Goal: Task Accomplishment & Management: Manage account settings

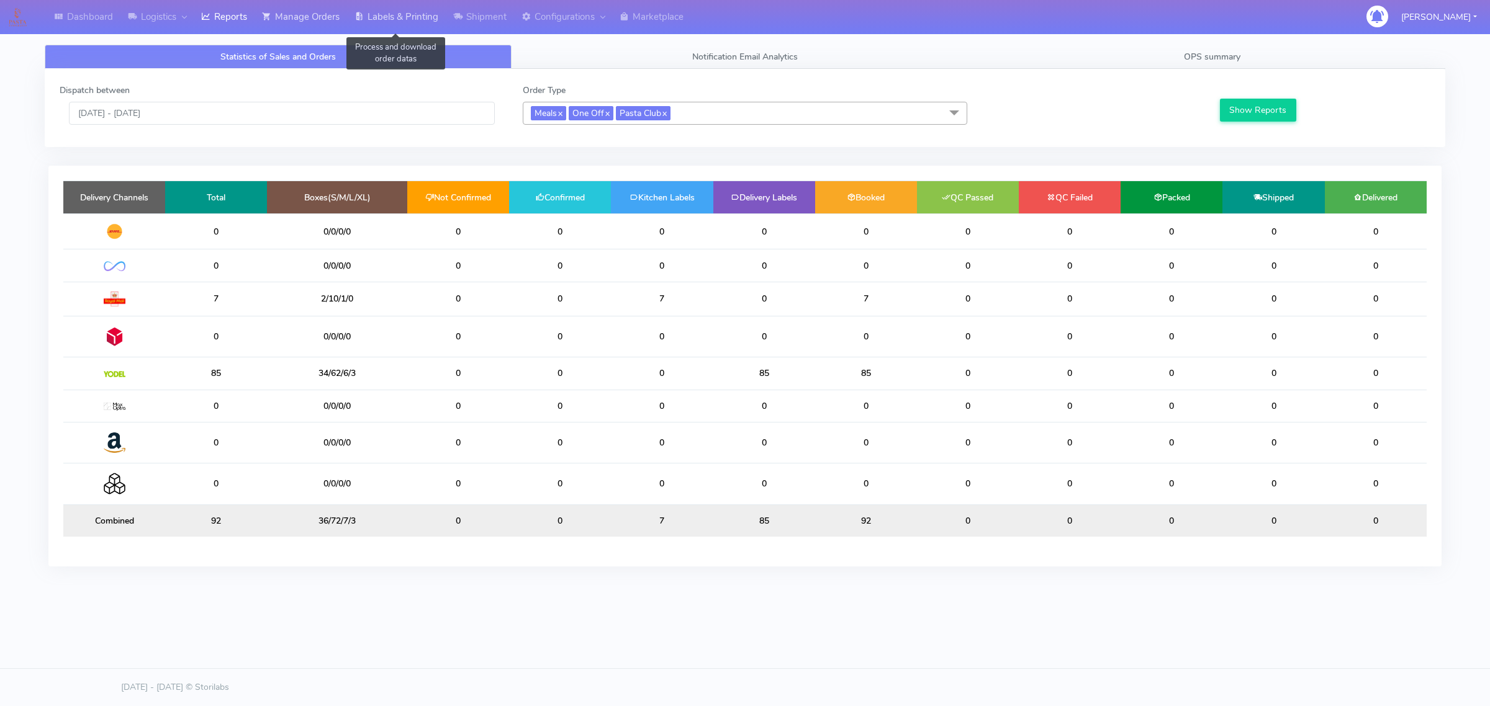
drag, startPoint x: 359, startPoint y: 19, endPoint x: 327, endPoint y: 17, distance: 31.7
click at [359, 19] on icon at bounding box center [358, 17] width 9 height 12
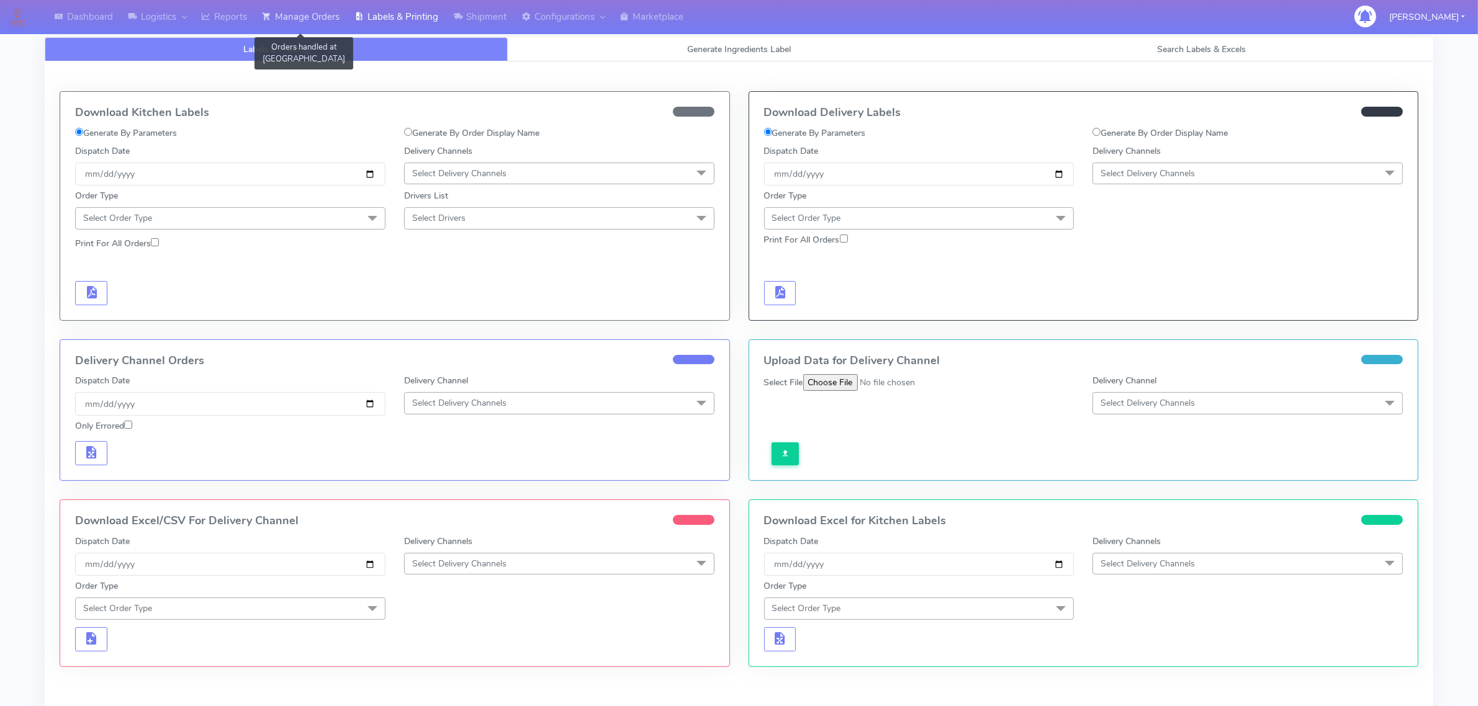
click at [325, 17] on link "Manage Orders" at bounding box center [300, 17] width 92 height 34
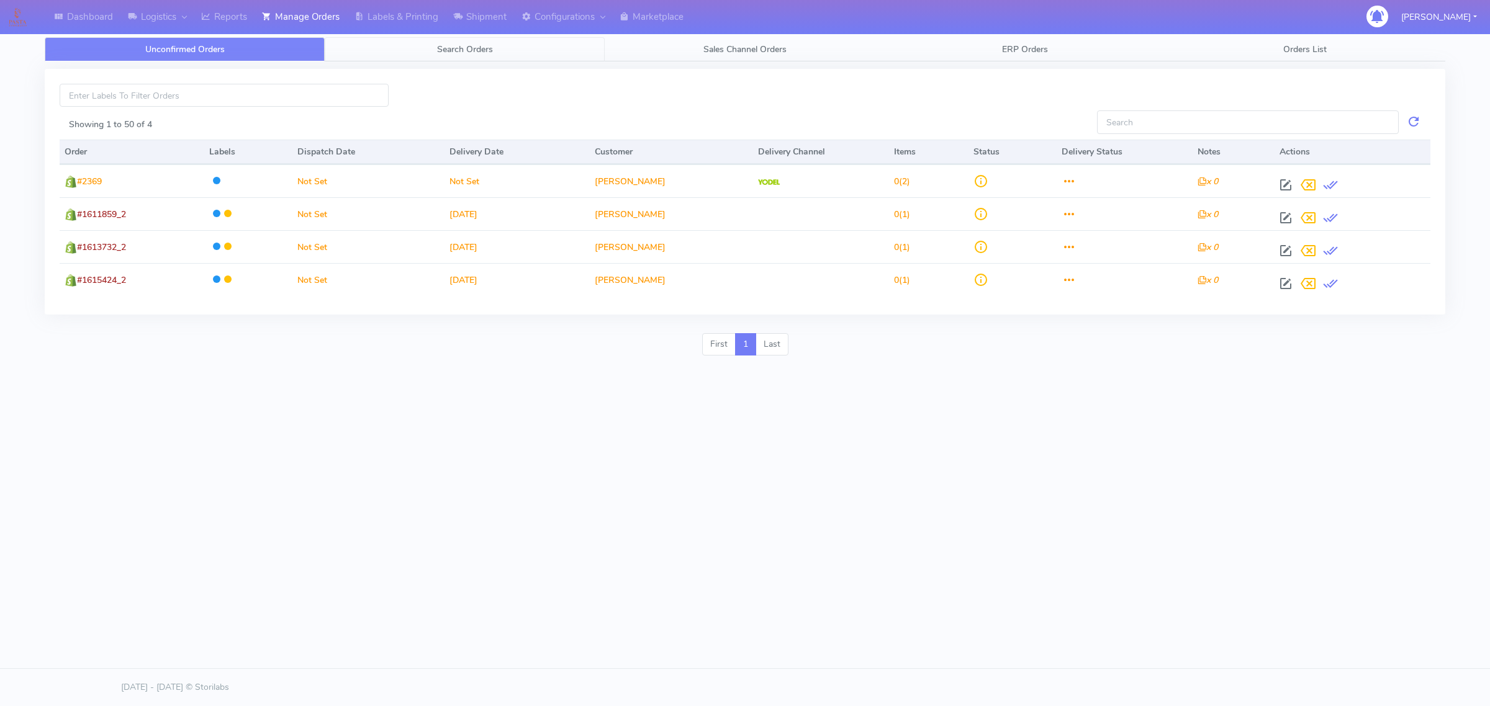
click at [557, 53] on link "Search Orders" at bounding box center [465, 49] width 280 height 24
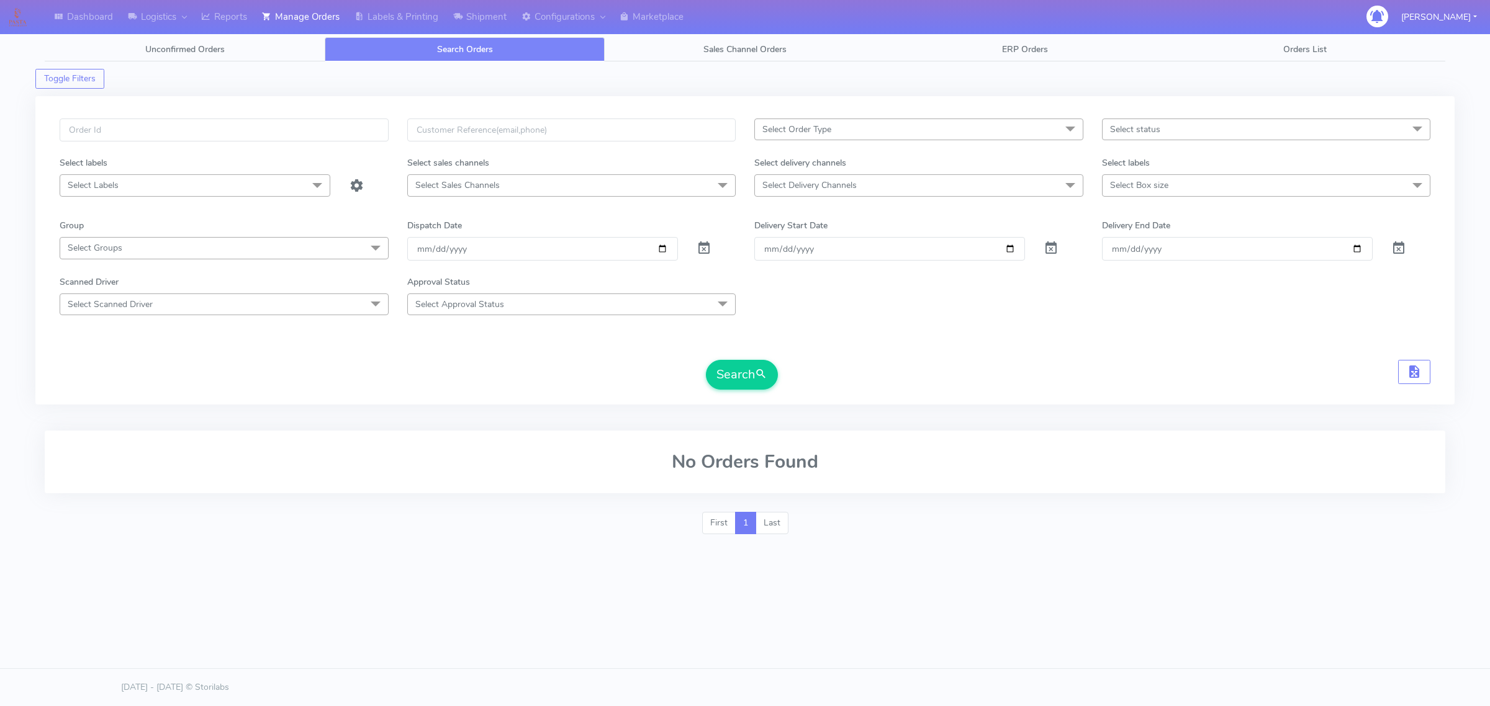
click at [932, 120] on span "Select Order Type" at bounding box center [918, 130] width 329 height 22
click at [776, 214] on div "MEALS" at bounding box center [918, 213] width 315 height 13
checkbox input "true"
click at [1173, 131] on span "Select status" at bounding box center [1266, 130] width 329 height 22
click at [1050, 171] on div "Select delivery channels" at bounding box center [919, 165] width 348 height 18
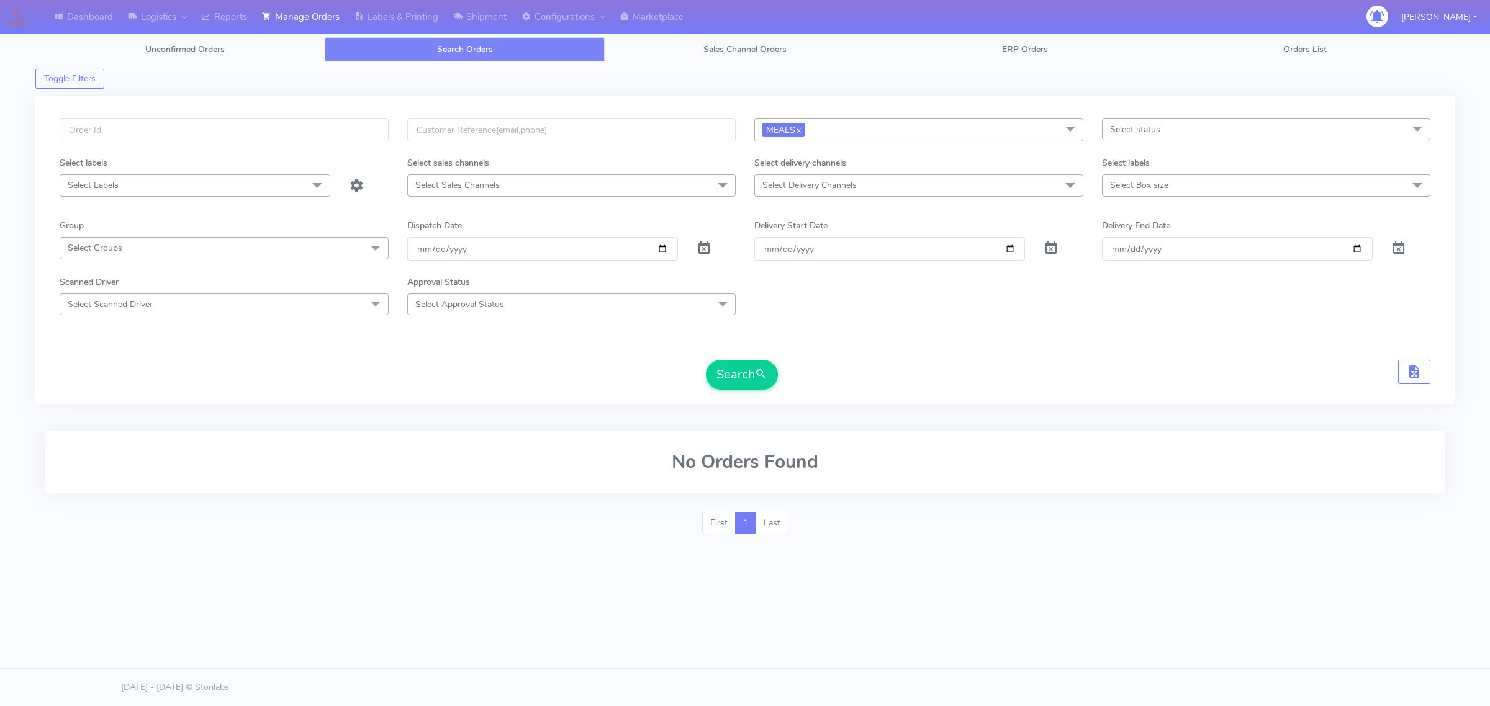
click at [1044, 187] on span "Select Delivery Channels" at bounding box center [918, 185] width 329 height 22
click at [791, 290] on div "OnFleet" at bounding box center [918, 290] width 315 height 13
checkbox input "true"
click at [1214, 189] on span "Select Box size" at bounding box center [1266, 185] width 329 height 22
click at [1150, 274] on div "Small" at bounding box center [1266, 269] width 315 height 13
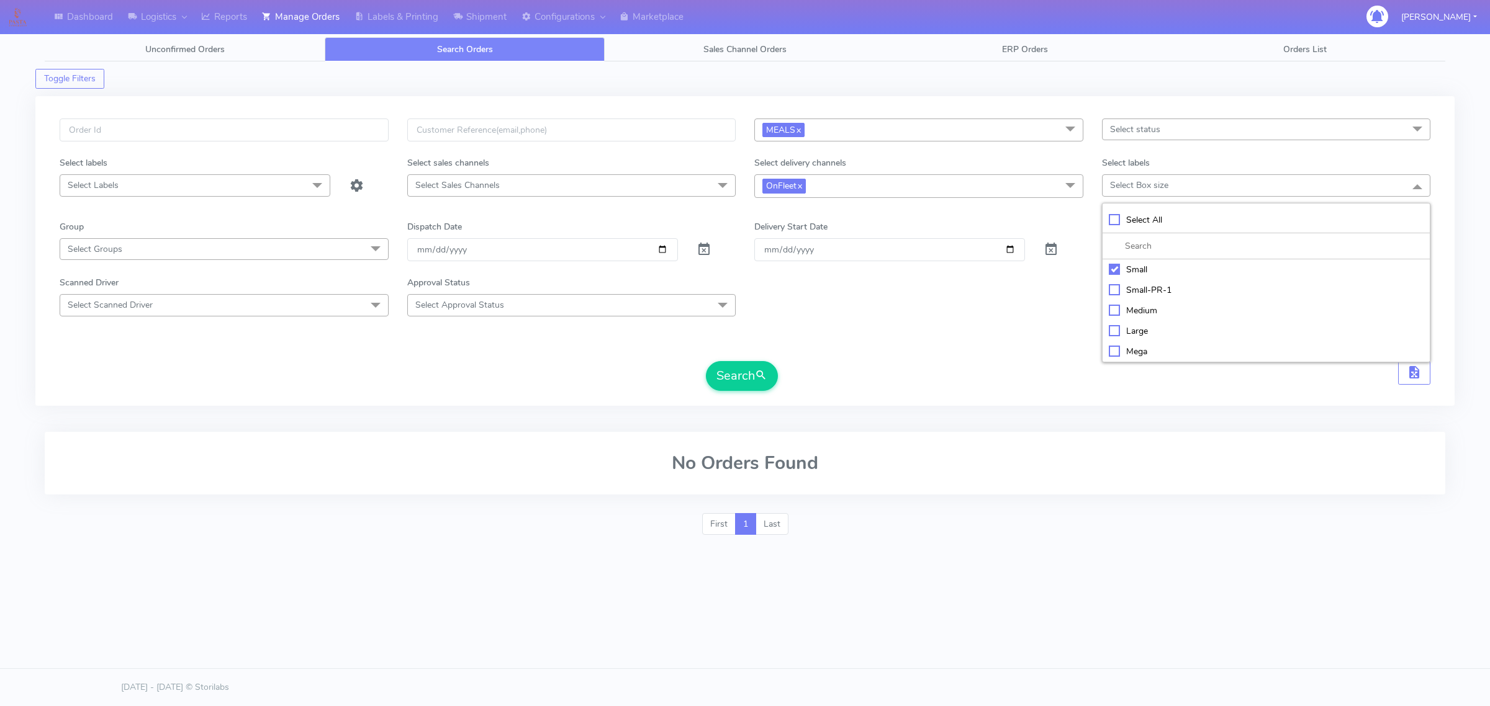
checkbox input "true"
drag, startPoint x: 891, startPoint y: 326, endPoint x: 876, endPoint y: 328, distance: 15.0
click at [889, 326] on form "MEALS x Select All MEALS ATAVI One Off Pasta Club Gift Kit Event Unknown QCOM S…" at bounding box center [745, 255] width 1370 height 272
click at [660, 250] on input "[DATE]" at bounding box center [542, 249] width 271 height 23
type input "[DATE]"
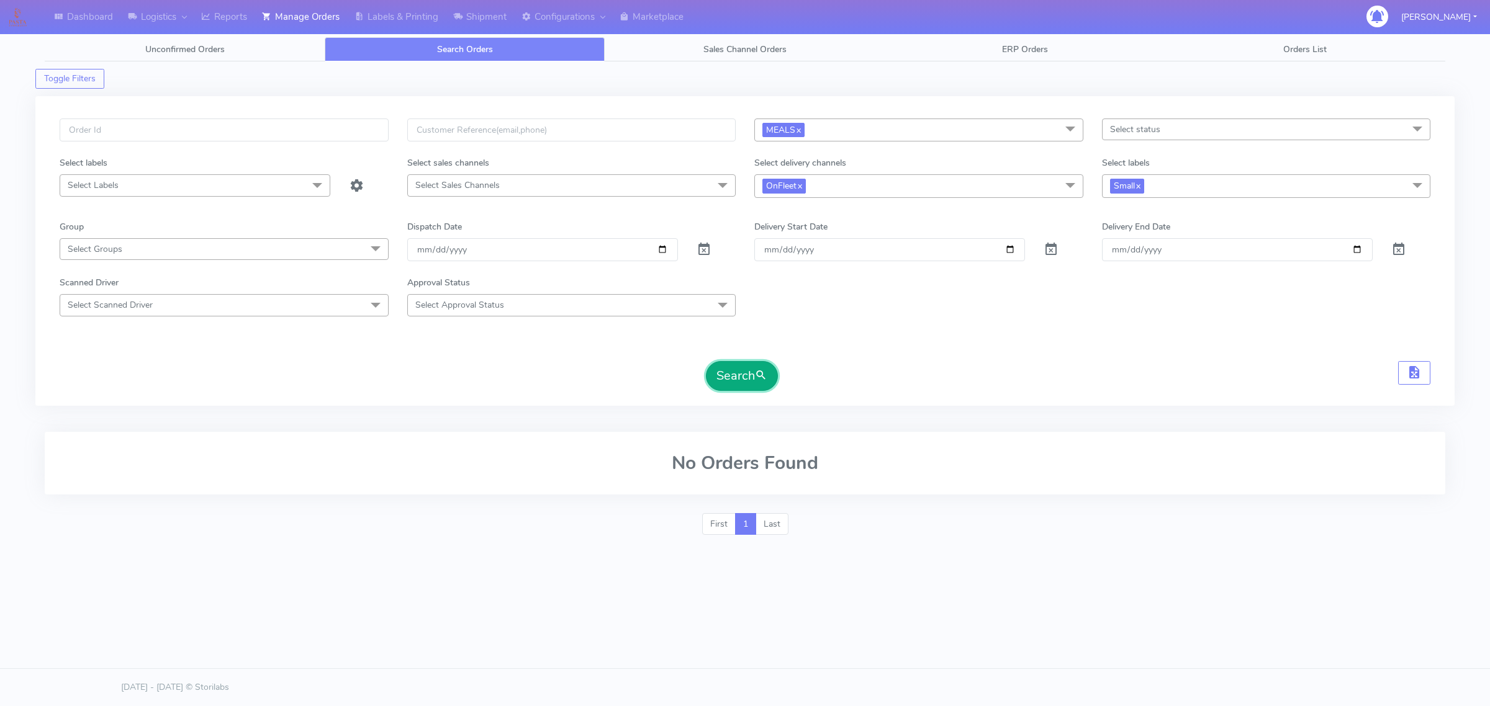
click at [729, 377] on button "Search" at bounding box center [742, 376] width 72 height 30
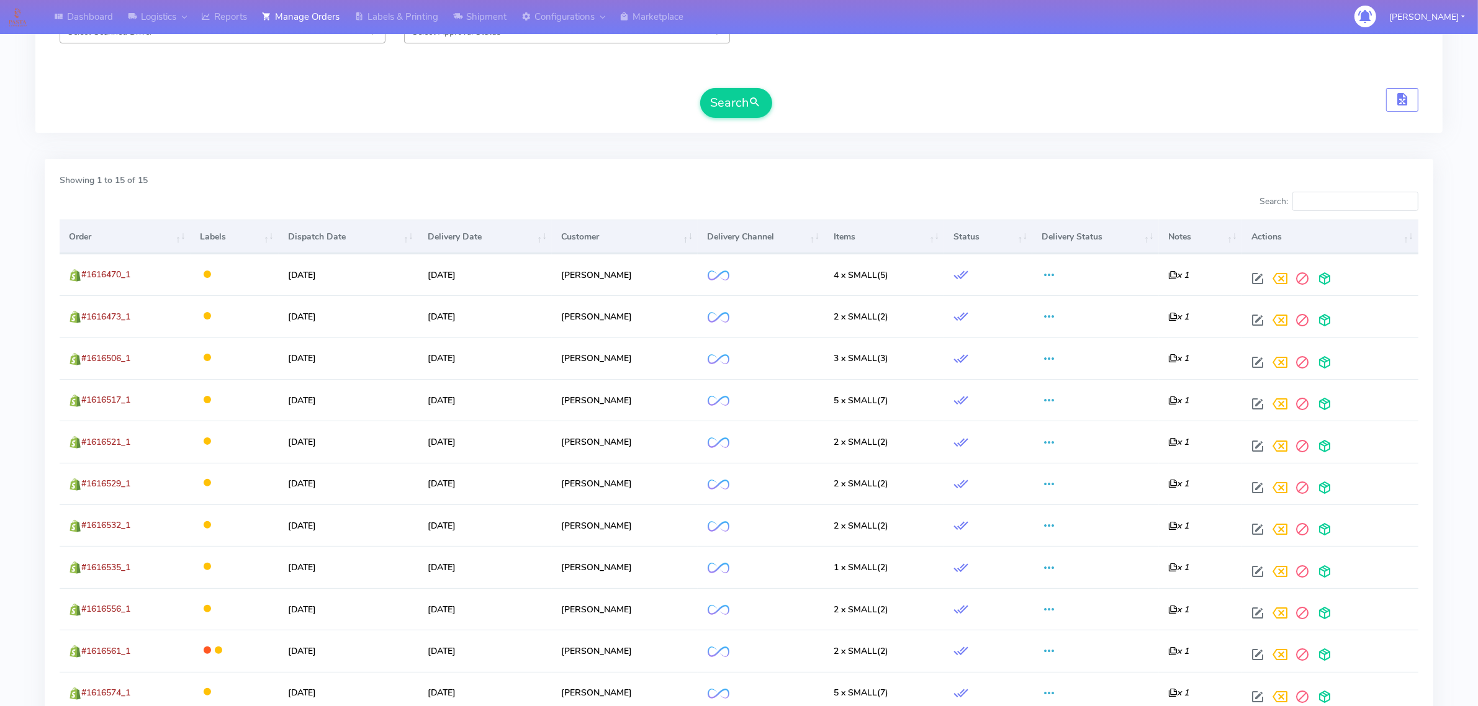
scroll to position [247, 0]
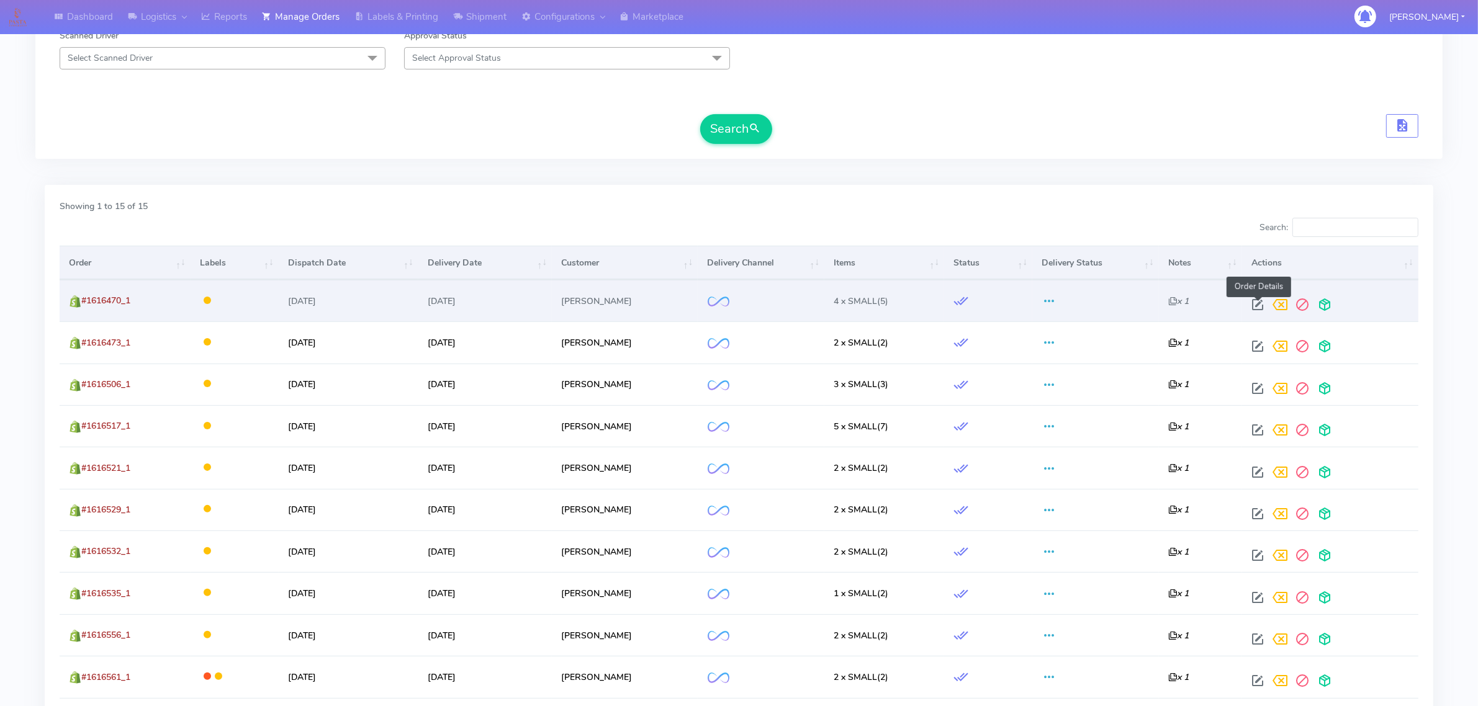
click at [1261, 303] on span at bounding box center [1257, 308] width 22 height 12
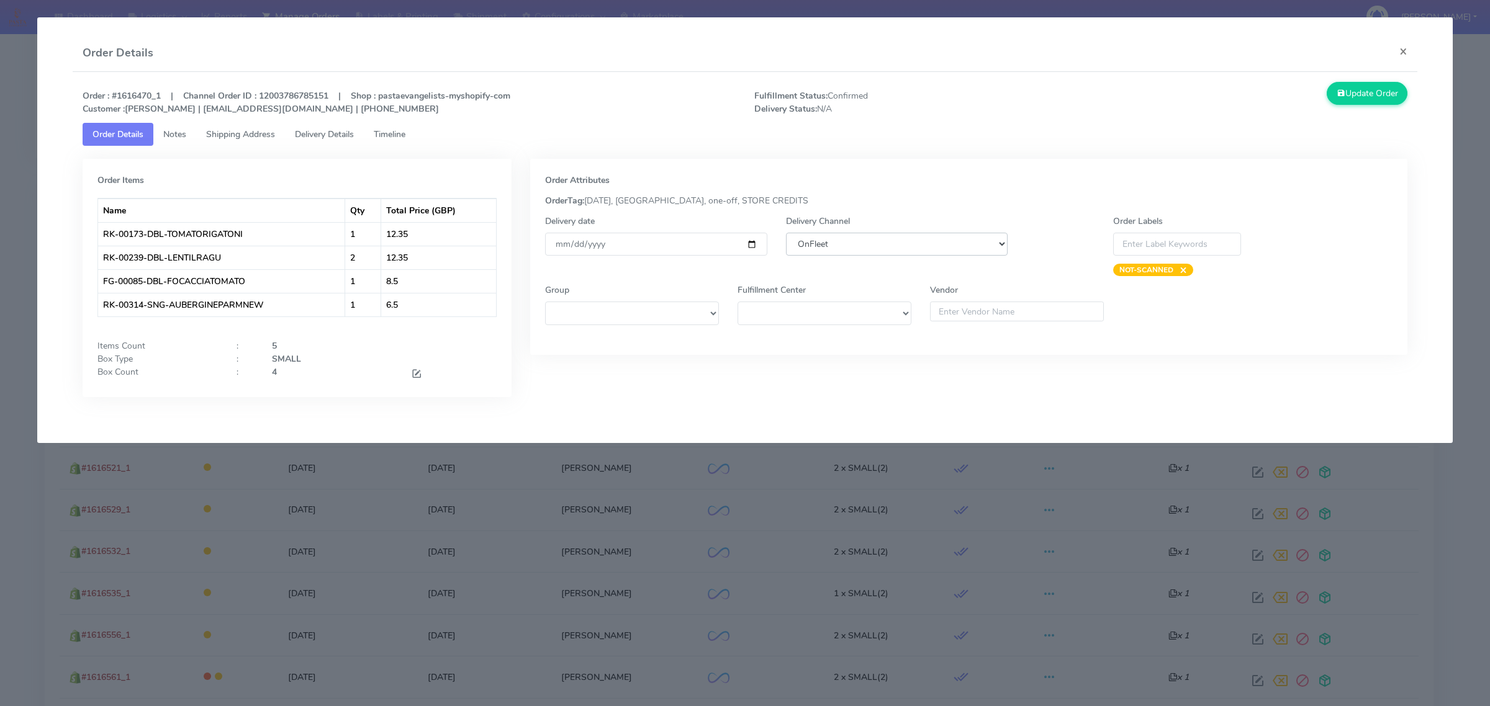
click at [830, 248] on select "DHL OnFleet Royal Mail DPD Yodel MaxOptra Amazon Collection" at bounding box center [897, 244] width 222 height 23
select select "5"
click at [786, 233] on select "DHL OnFleet Royal Mail DPD Yodel MaxOptra Amazon Collection" at bounding box center [897, 244] width 222 height 23
click at [1369, 102] on button "Update Order" at bounding box center [1366, 93] width 81 height 23
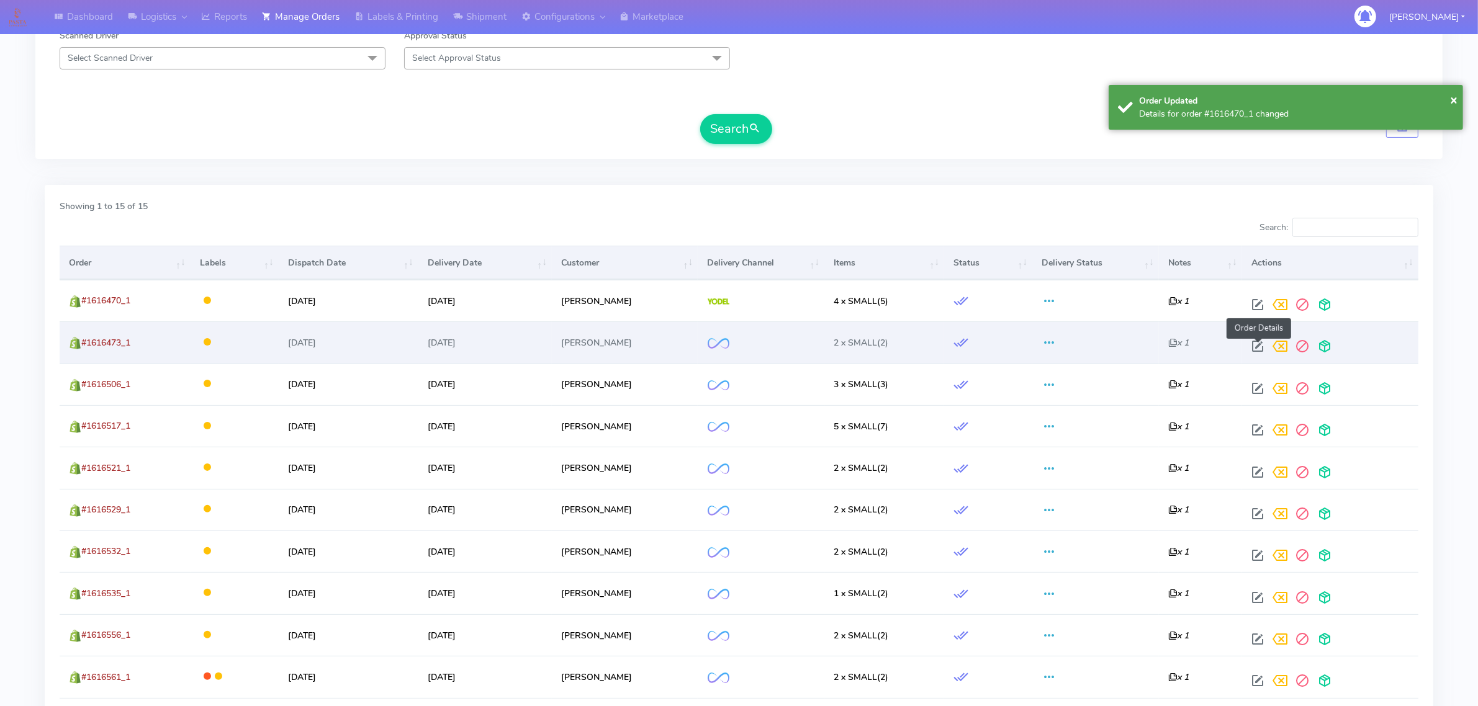
click at [1256, 343] on span at bounding box center [1257, 349] width 22 height 12
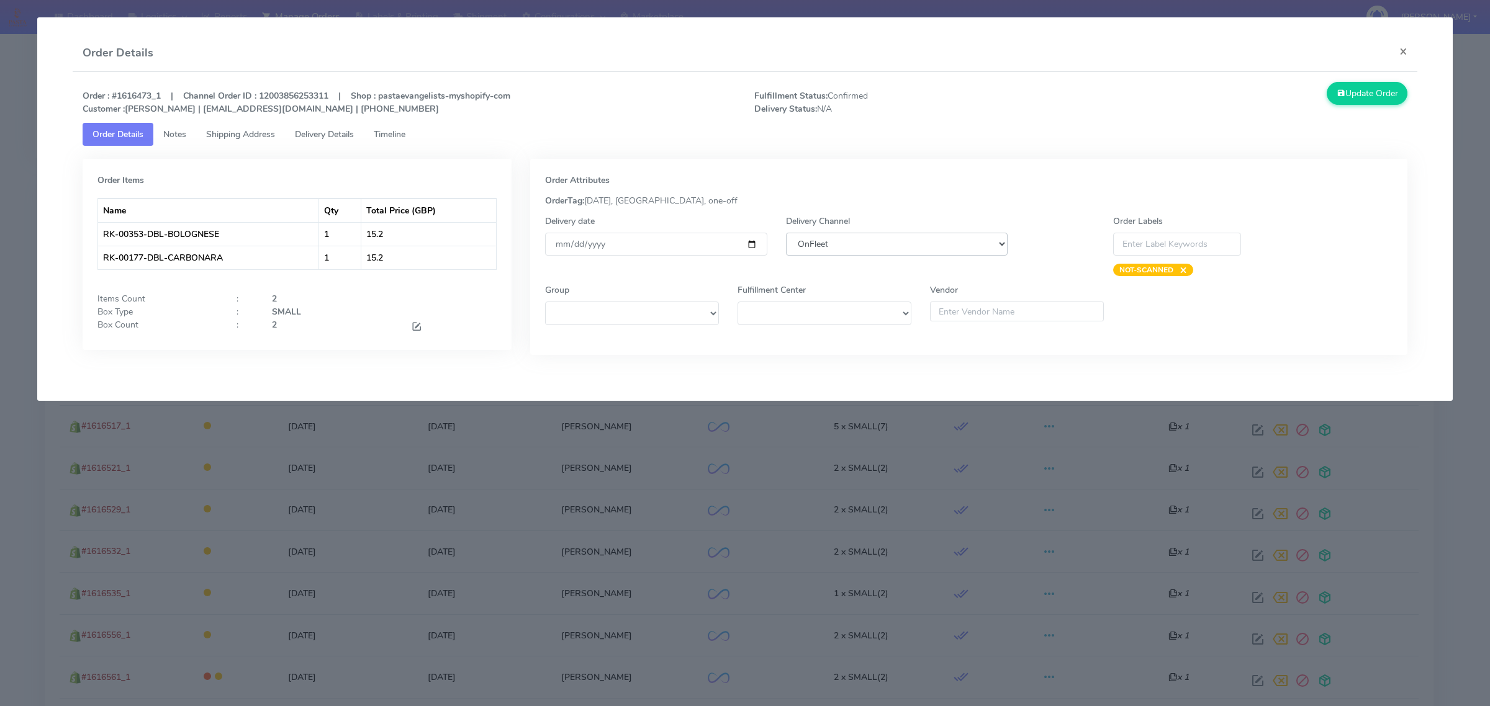
click at [830, 243] on select "DHL OnFleet Royal Mail DPD Yodel MaxOptra Amazon Collection" at bounding box center [897, 244] width 222 height 23
select select "5"
click at [786, 233] on select "DHL OnFleet Royal Mail DPD Yodel MaxOptra Amazon Collection" at bounding box center [897, 244] width 222 height 23
click at [1382, 82] on button "Update Order" at bounding box center [1366, 93] width 81 height 23
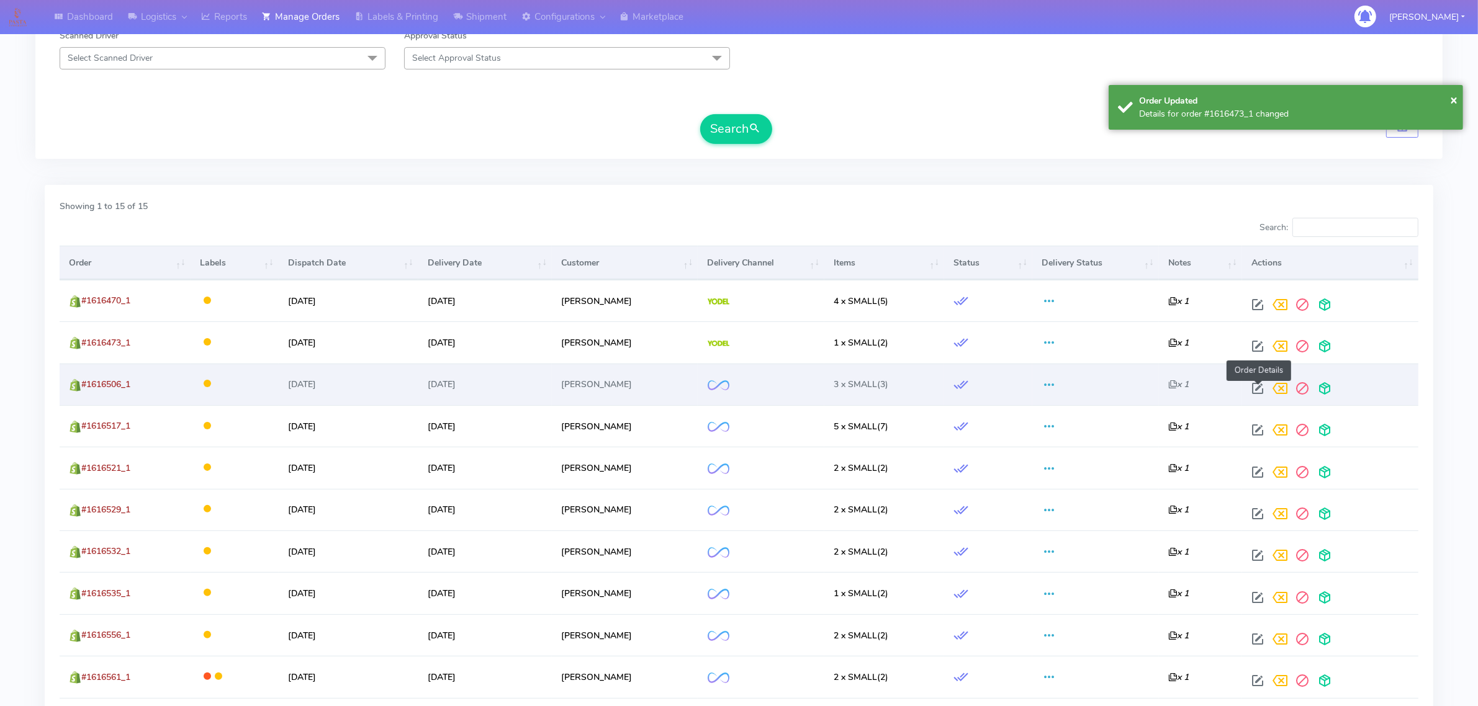
click at [1258, 385] on span at bounding box center [1257, 391] width 22 height 12
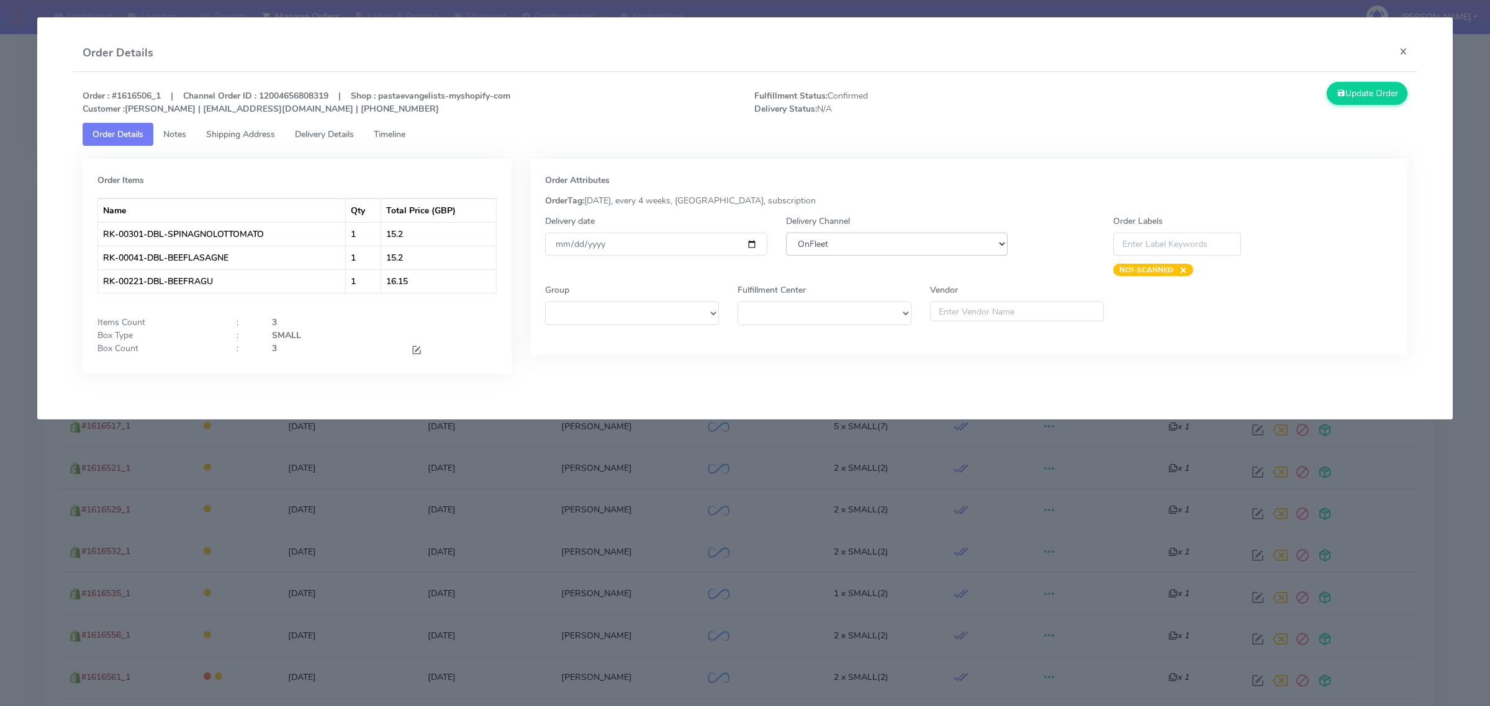
drag, startPoint x: 863, startPoint y: 246, endPoint x: 854, endPoint y: 254, distance: 11.9
click at [863, 246] on select "DHL OnFleet Royal Mail DPD Yodel MaxOptra Amazon Collection" at bounding box center [897, 244] width 222 height 23
select select "5"
click at [786, 233] on select "DHL OnFleet Royal Mail DPD Yodel MaxOptra Amazon Collection" at bounding box center [897, 244] width 222 height 23
click at [1359, 98] on button "Update Order" at bounding box center [1366, 93] width 81 height 23
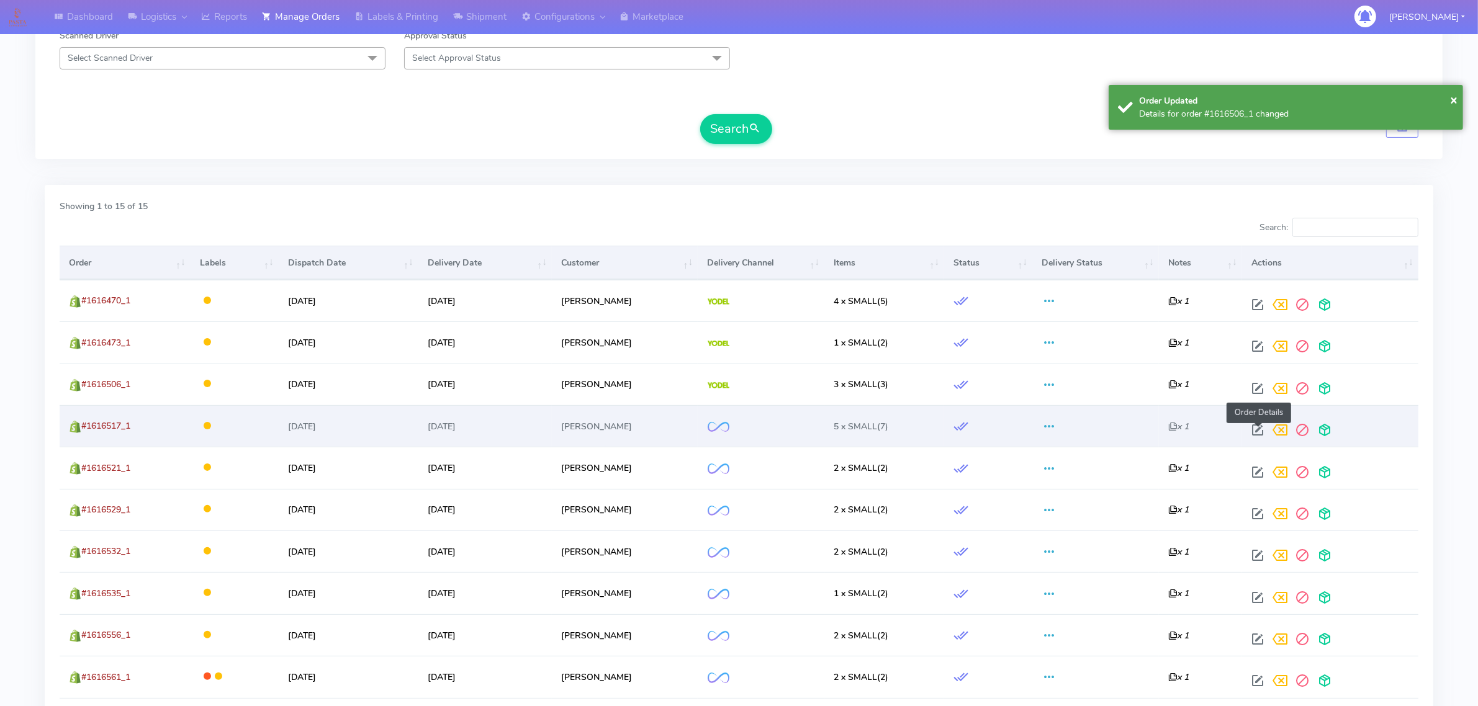
click at [1261, 430] on span at bounding box center [1257, 433] width 22 height 12
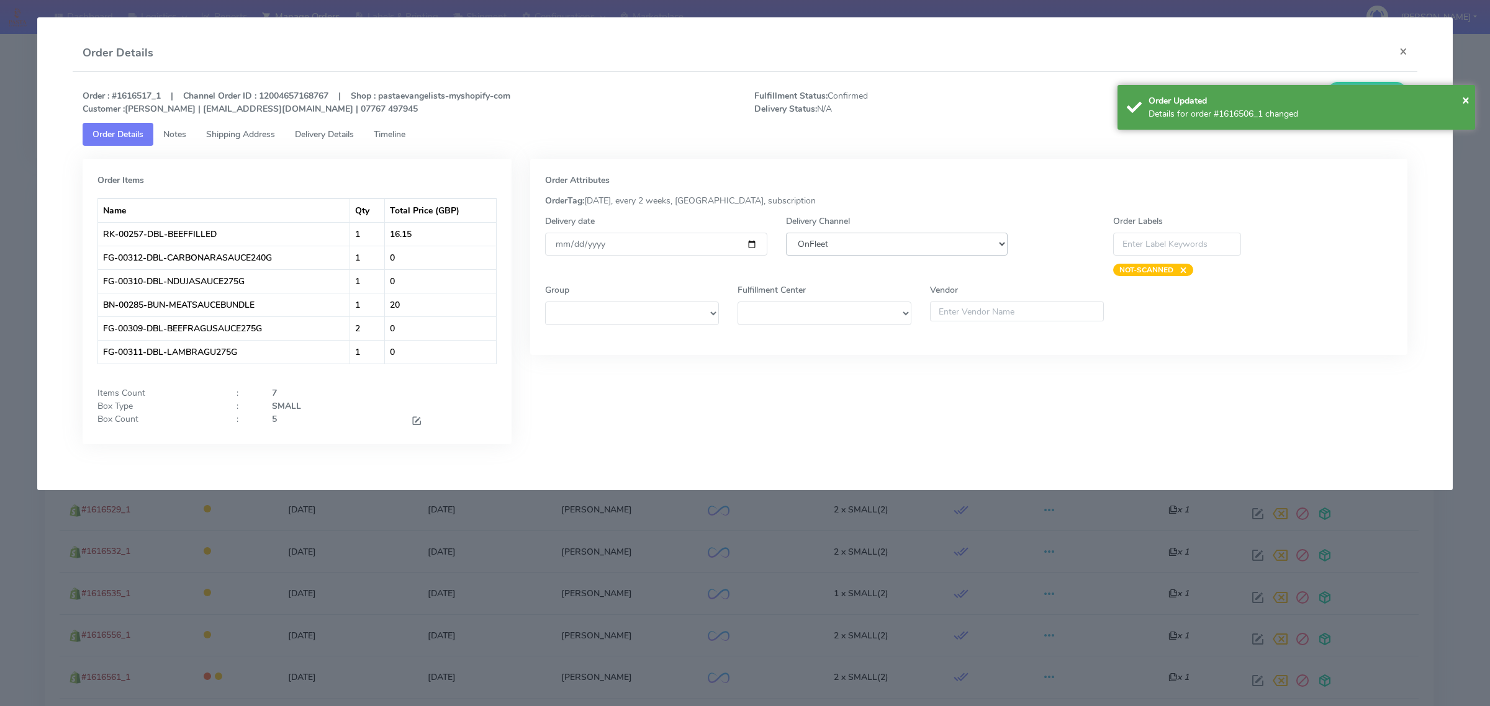
click at [853, 243] on select "DHL OnFleet Royal Mail DPD Yodel MaxOptra Amazon Collection" at bounding box center [897, 244] width 222 height 23
select select "5"
click at [786, 233] on select "DHL OnFleet Royal Mail DPD Yodel MaxOptra Amazon Collection" at bounding box center [897, 244] width 222 height 23
click at [1464, 100] on span "×" at bounding box center [1465, 99] width 7 height 17
click at [1344, 98] on button "Update Order" at bounding box center [1366, 93] width 81 height 23
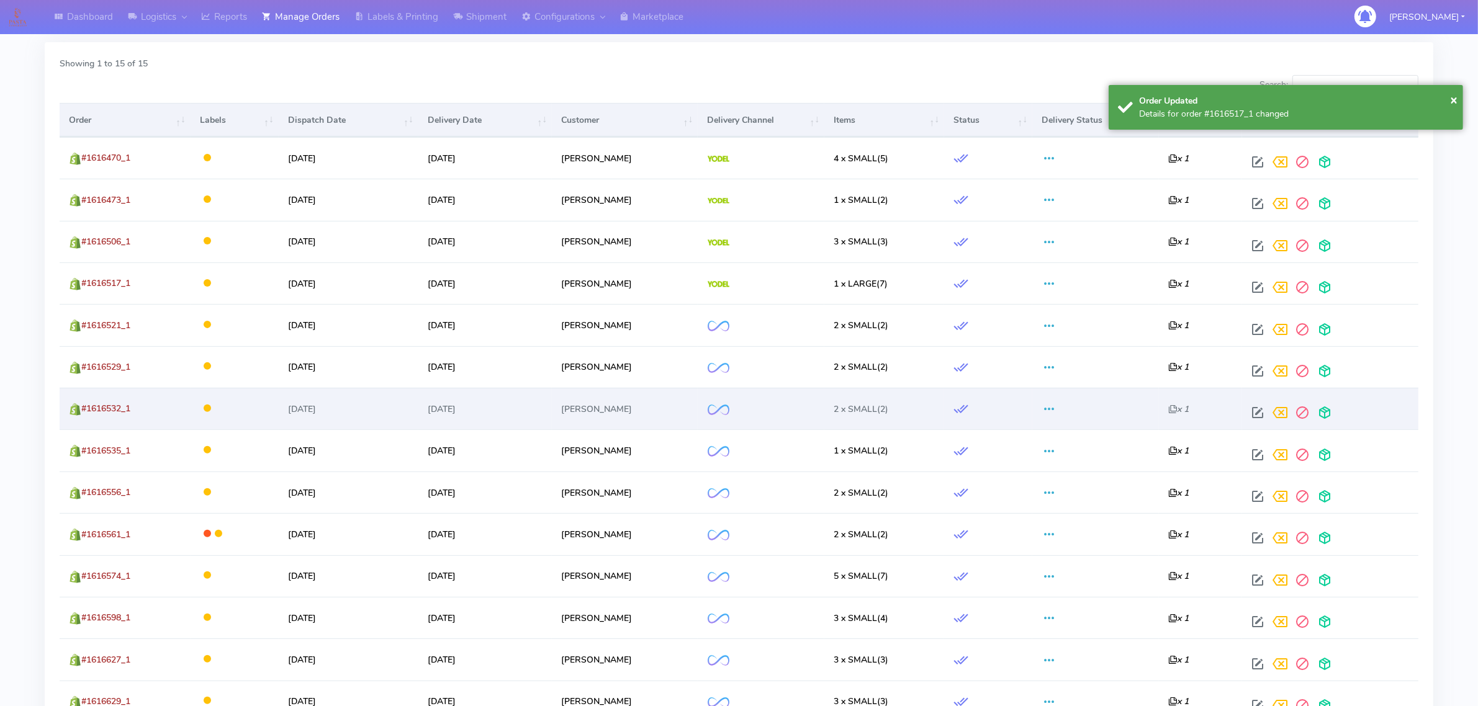
scroll to position [402, 0]
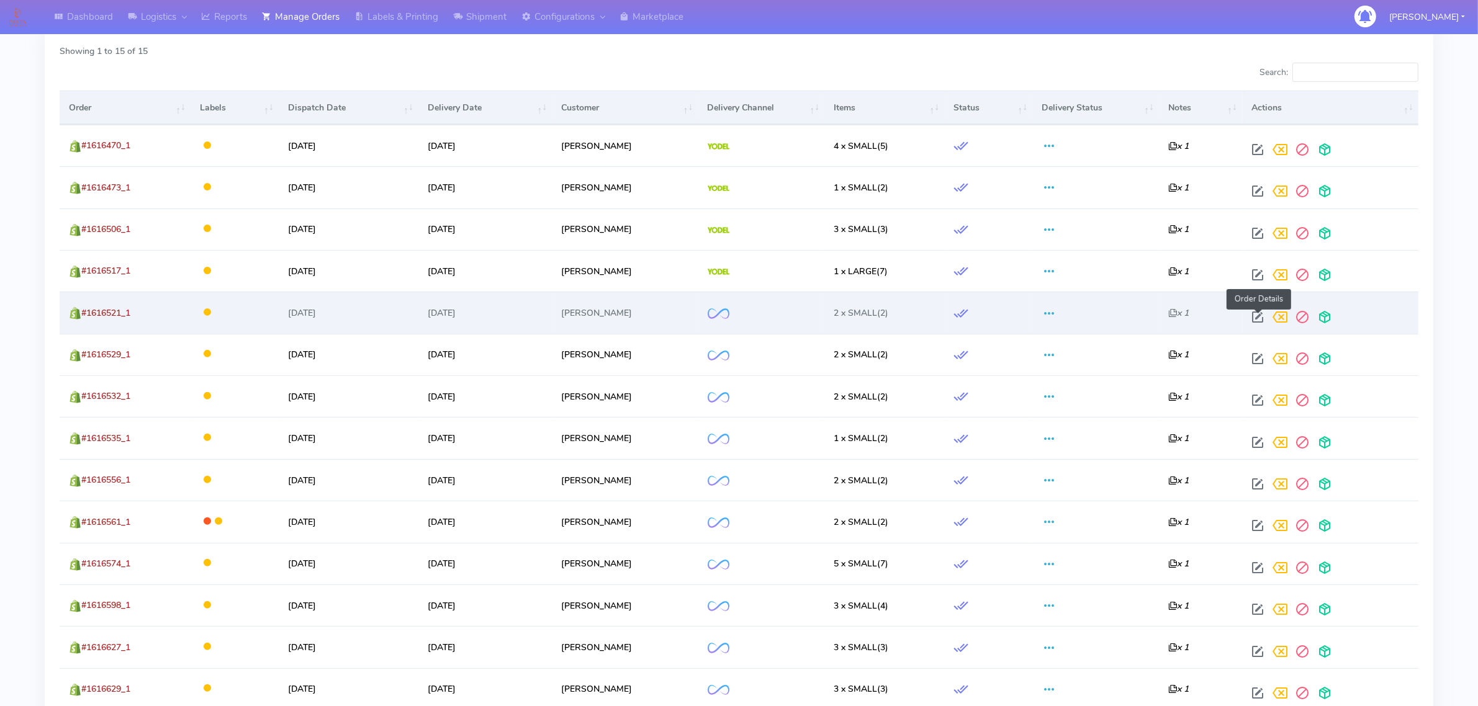
click at [1254, 315] on span at bounding box center [1257, 320] width 22 height 12
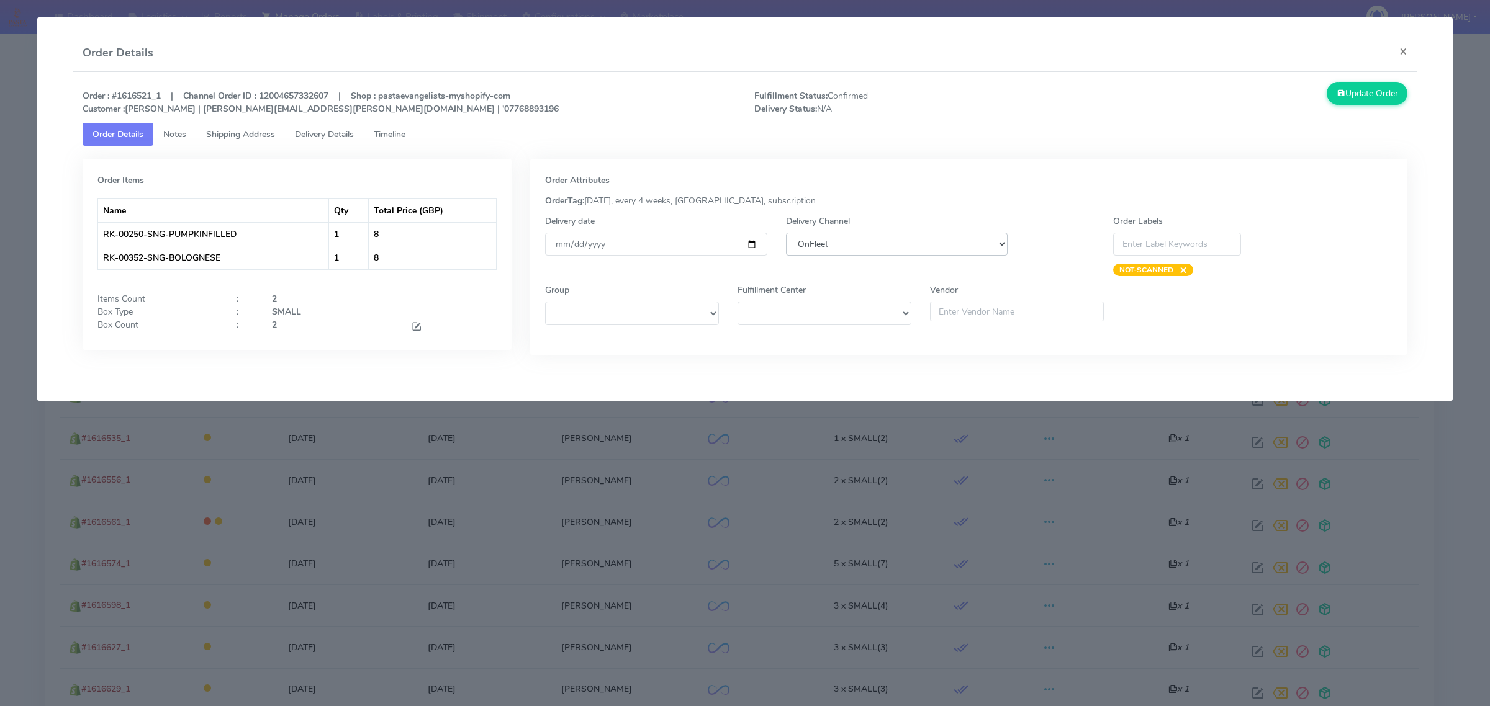
click at [844, 242] on select "DHL OnFleet Royal Mail DPD Yodel MaxOptra Amazon Collection" at bounding box center [897, 244] width 222 height 23
select select "5"
click at [786, 233] on select "DHL OnFleet Royal Mail DPD Yodel MaxOptra Amazon Collection" at bounding box center [897, 244] width 222 height 23
click at [1381, 94] on button "Update Order" at bounding box center [1366, 93] width 81 height 23
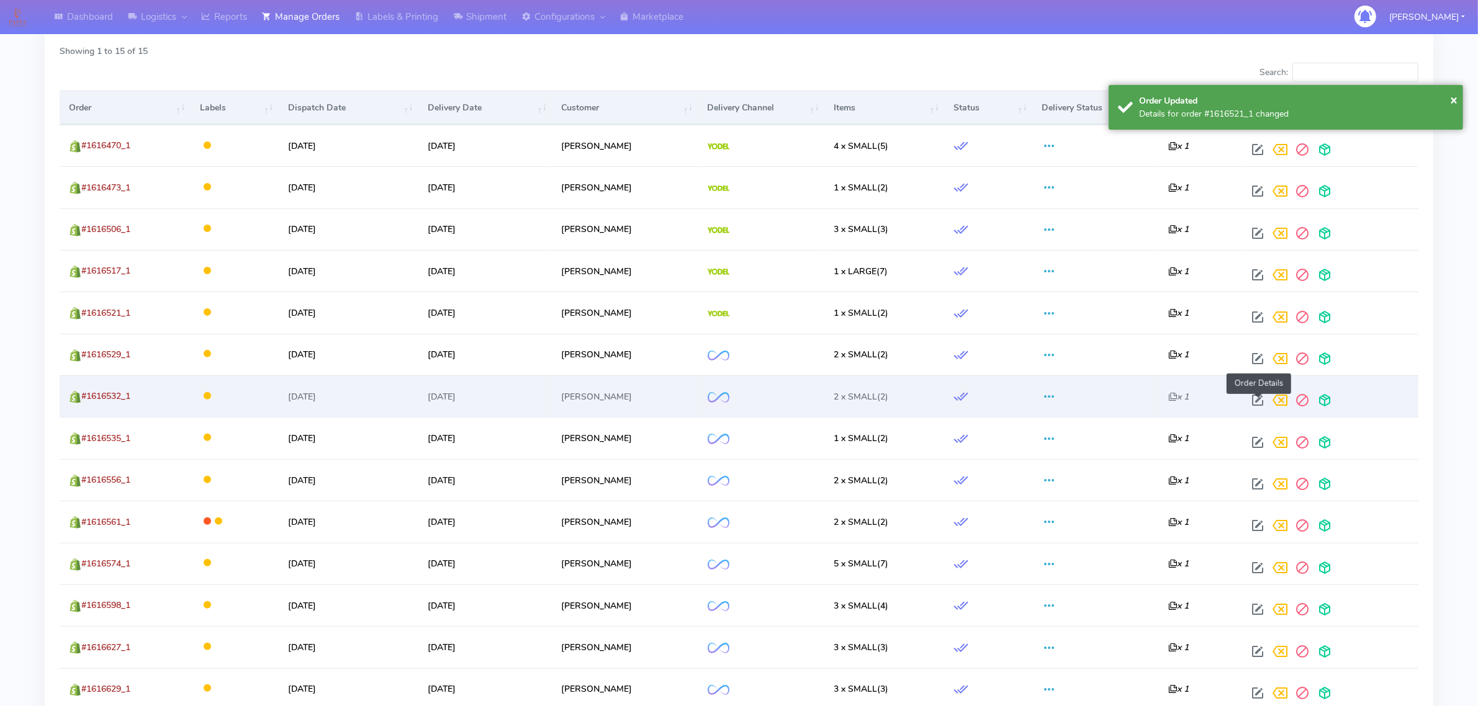
click at [1248, 399] on span at bounding box center [1257, 403] width 22 height 12
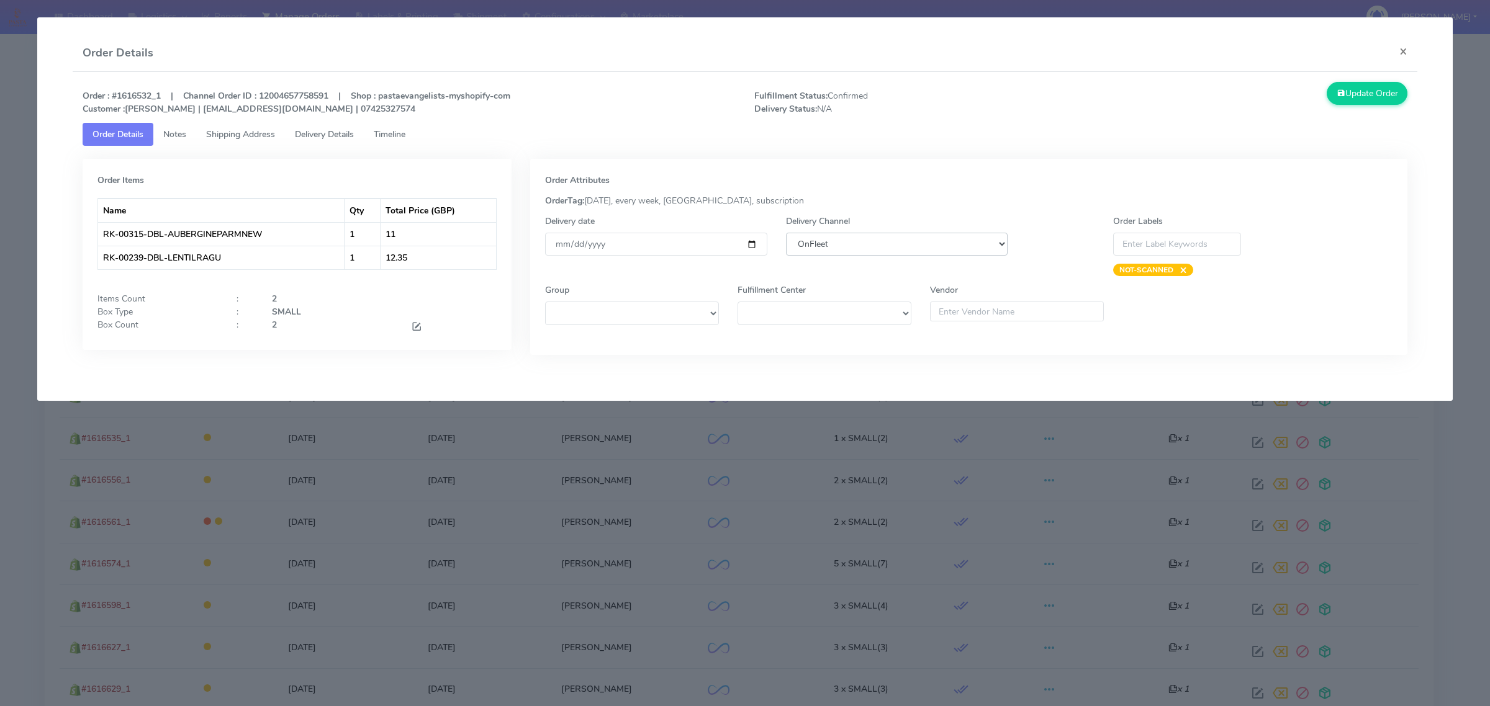
click at [963, 243] on select "DHL OnFleet Royal Mail DPD Yodel MaxOptra Amazon Collection" at bounding box center [897, 244] width 222 height 23
click at [786, 233] on select "DHL OnFleet Royal Mail DPD Yodel MaxOptra Amazon Collection" at bounding box center [897, 244] width 222 height 23
click at [982, 244] on select "DHL OnFleet Royal Mail DPD Yodel MaxOptra Amazon Collection" at bounding box center [897, 244] width 222 height 23
select select "5"
click at [786, 233] on select "DHL OnFleet Royal Mail DPD Yodel MaxOptra Amazon Collection" at bounding box center [897, 244] width 222 height 23
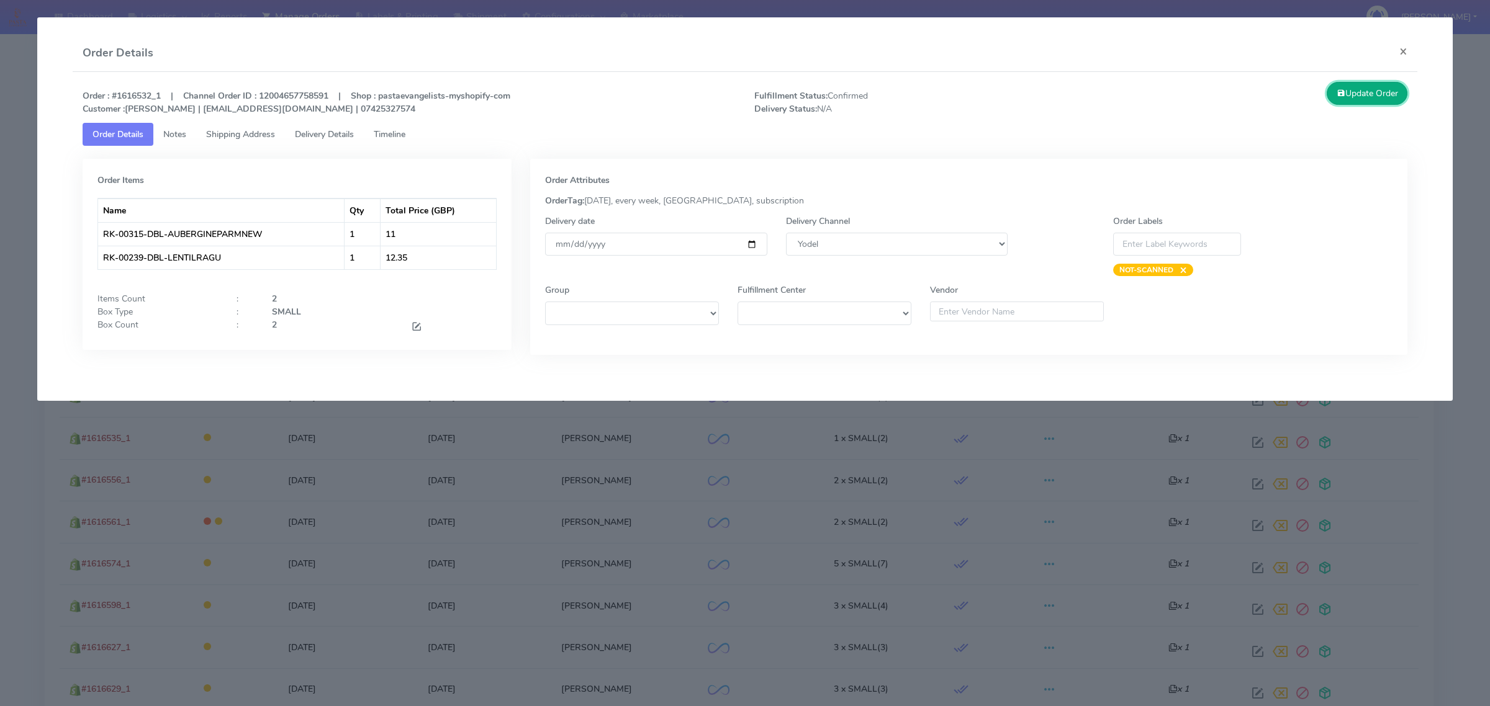
click at [1361, 90] on button "Update Order" at bounding box center [1366, 93] width 81 height 23
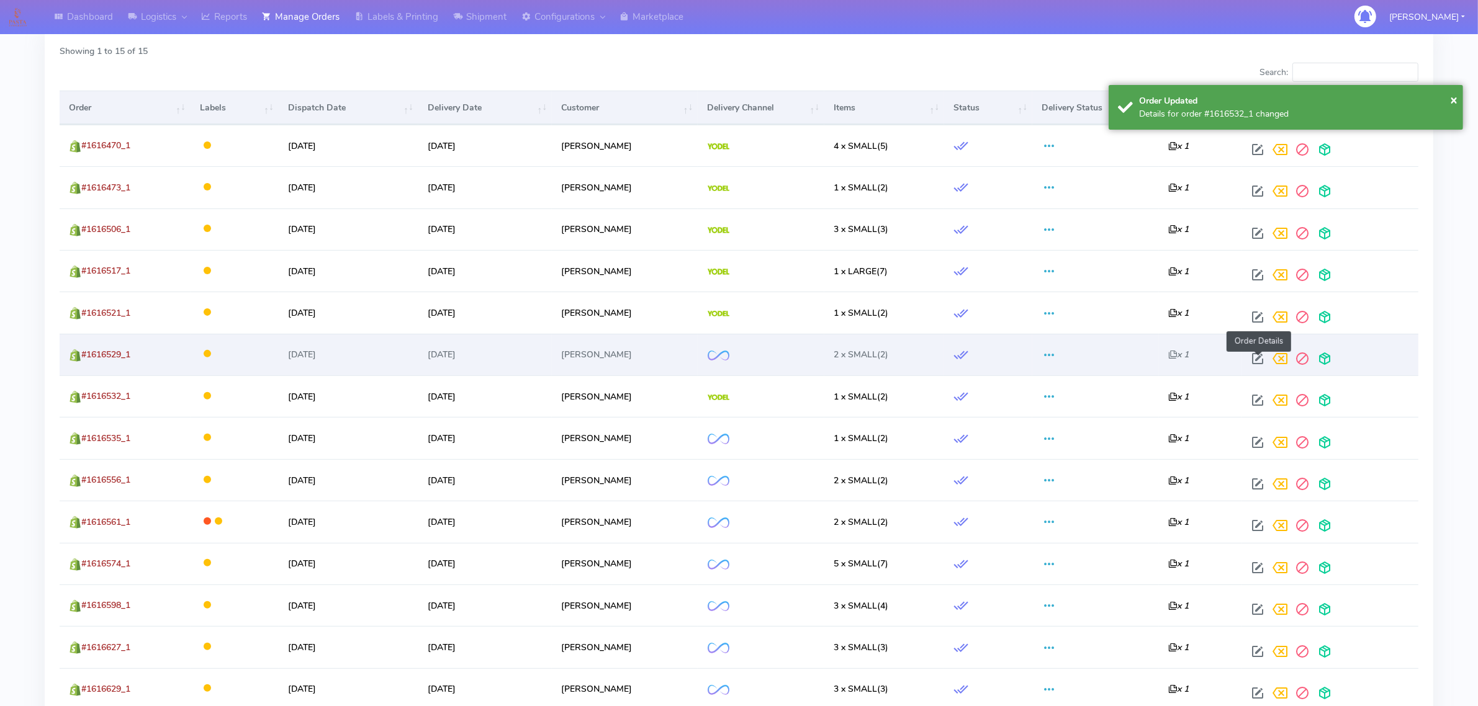
click at [1258, 356] on span at bounding box center [1257, 362] width 22 height 12
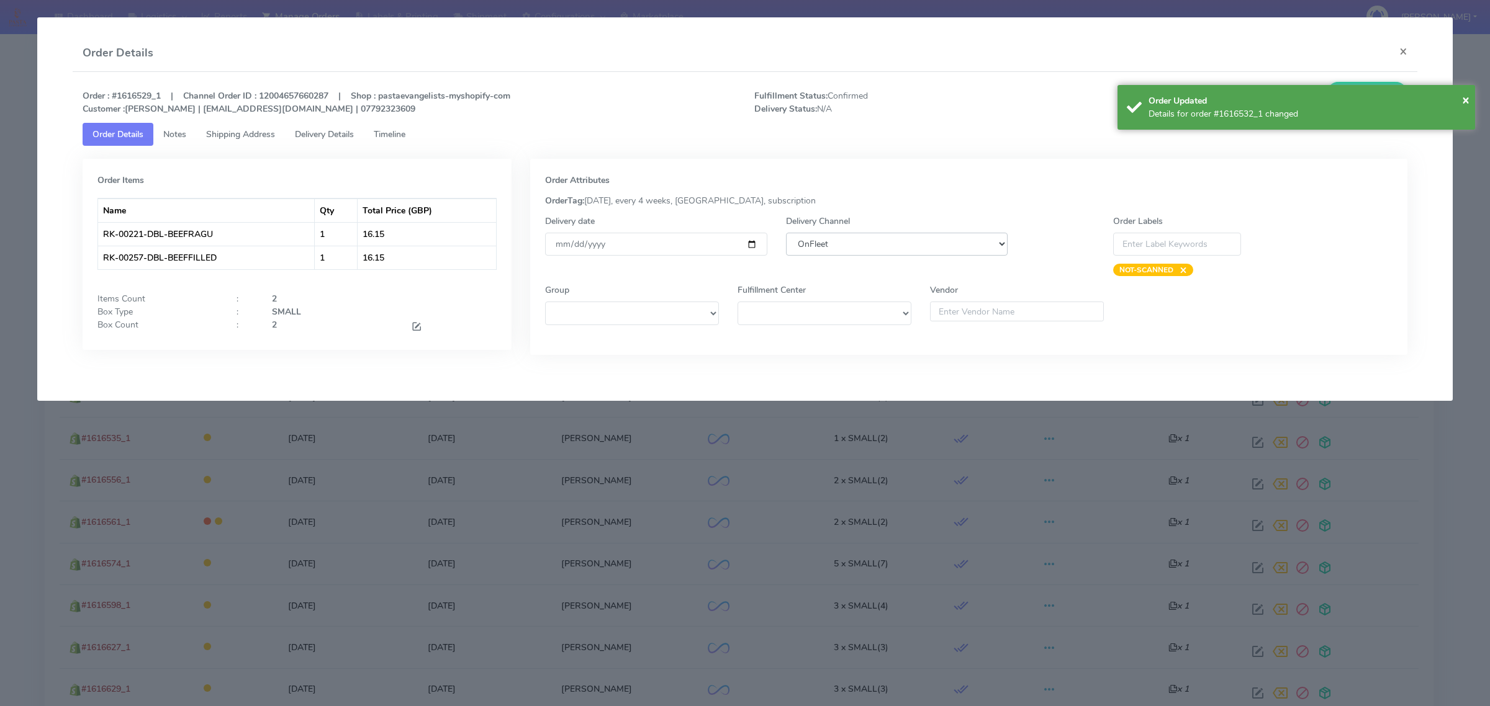
click at [843, 243] on select "DHL OnFleet Royal Mail DPD Yodel MaxOptra Amazon Collection" at bounding box center [897, 244] width 222 height 23
select select "5"
click at [786, 233] on select "DHL OnFleet Royal Mail DPD Yodel MaxOptra Amazon Collection" at bounding box center [897, 244] width 222 height 23
click at [1462, 106] on span "×" at bounding box center [1465, 99] width 7 height 17
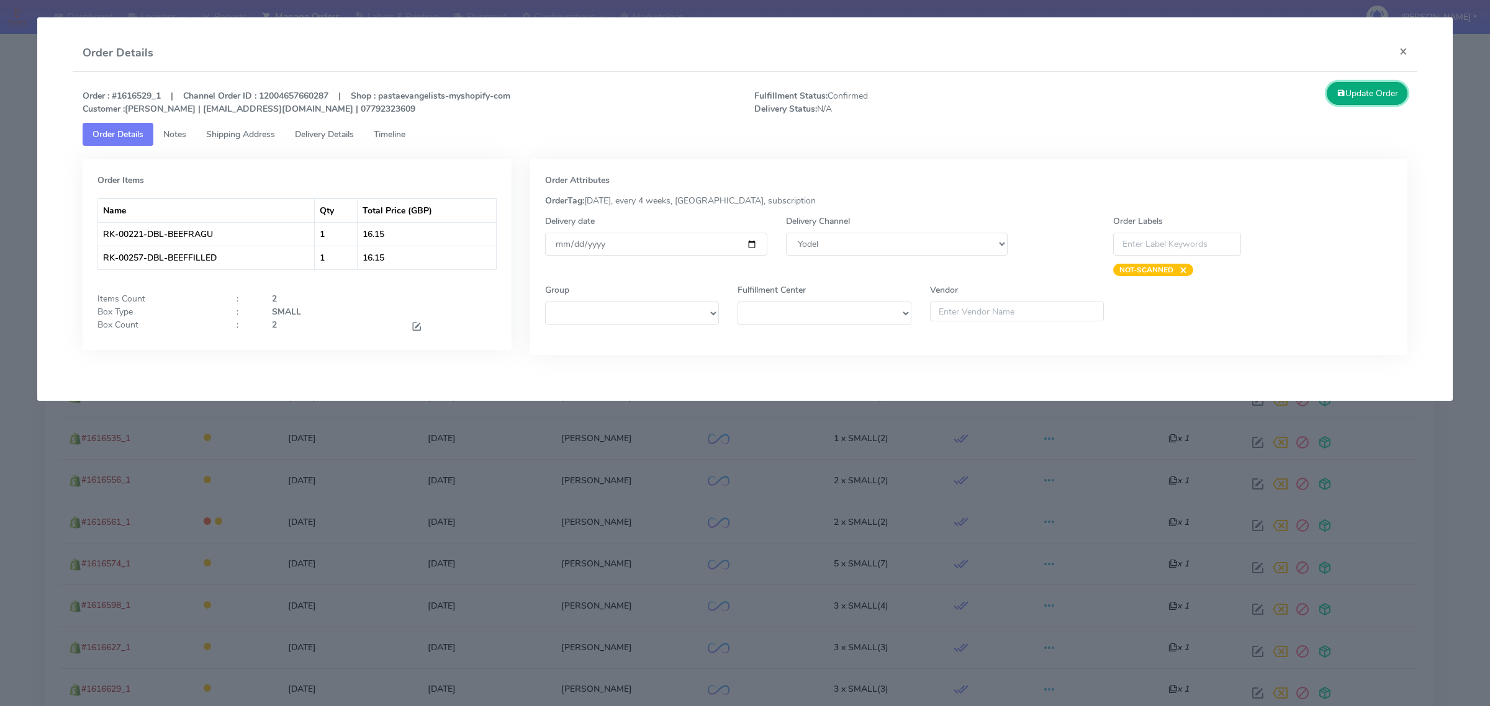
click at [1355, 92] on button "Update Order" at bounding box center [1366, 93] width 81 height 23
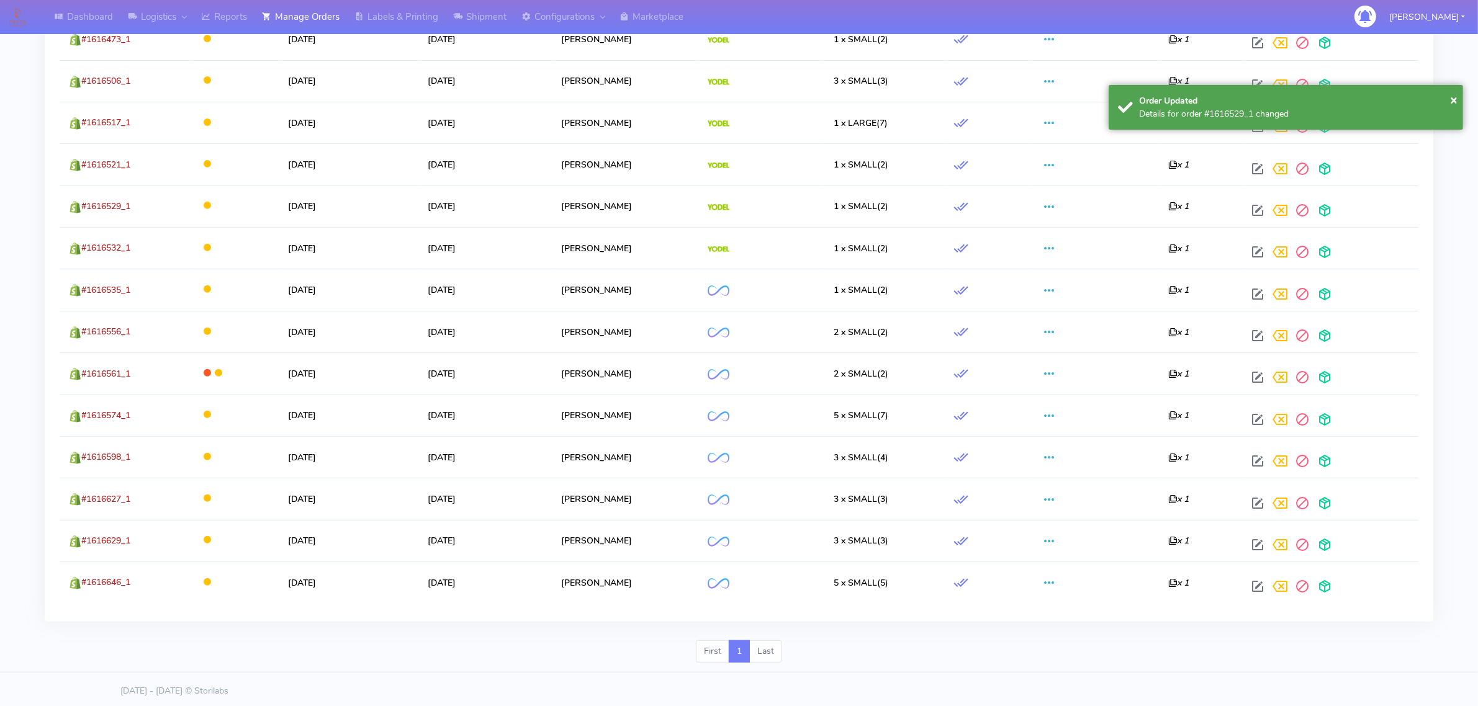
scroll to position [557, 0]
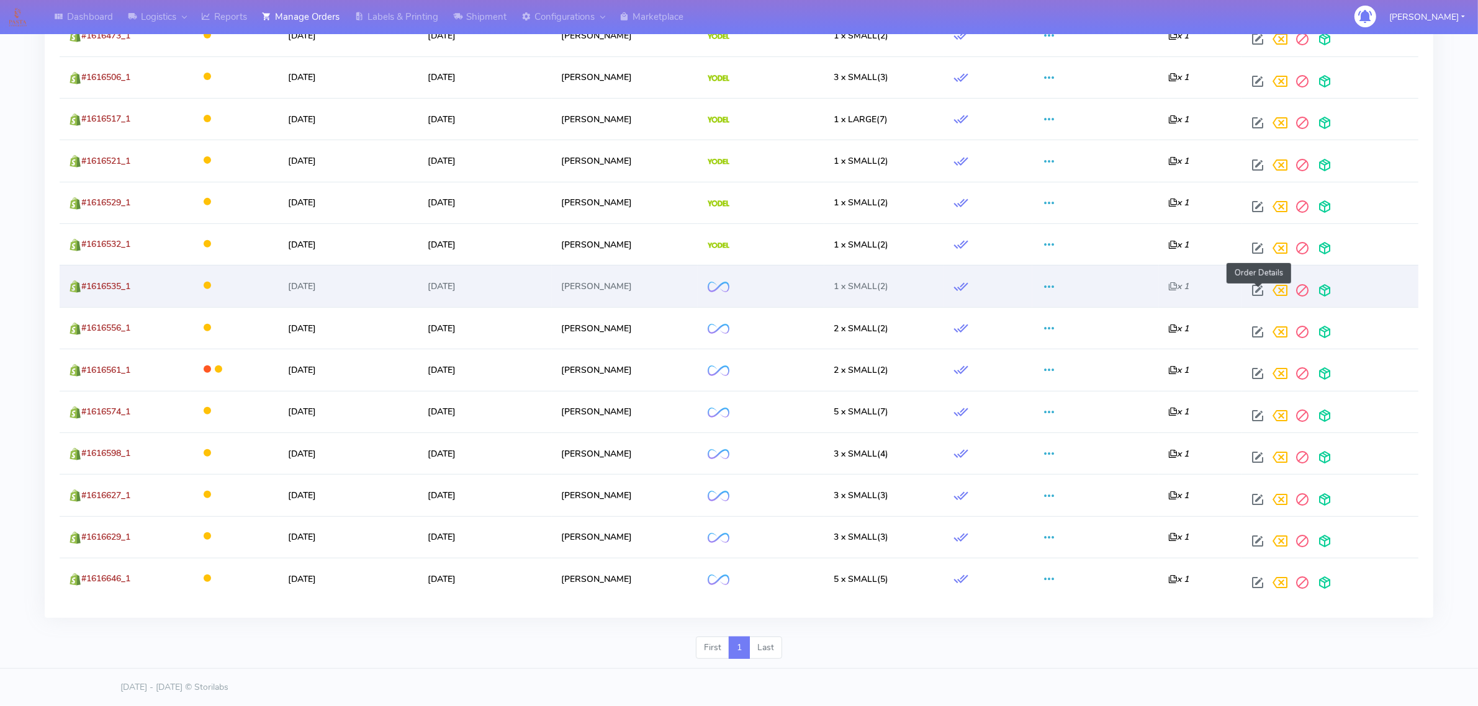
click at [1257, 287] on span at bounding box center [1257, 293] width 22 height 12
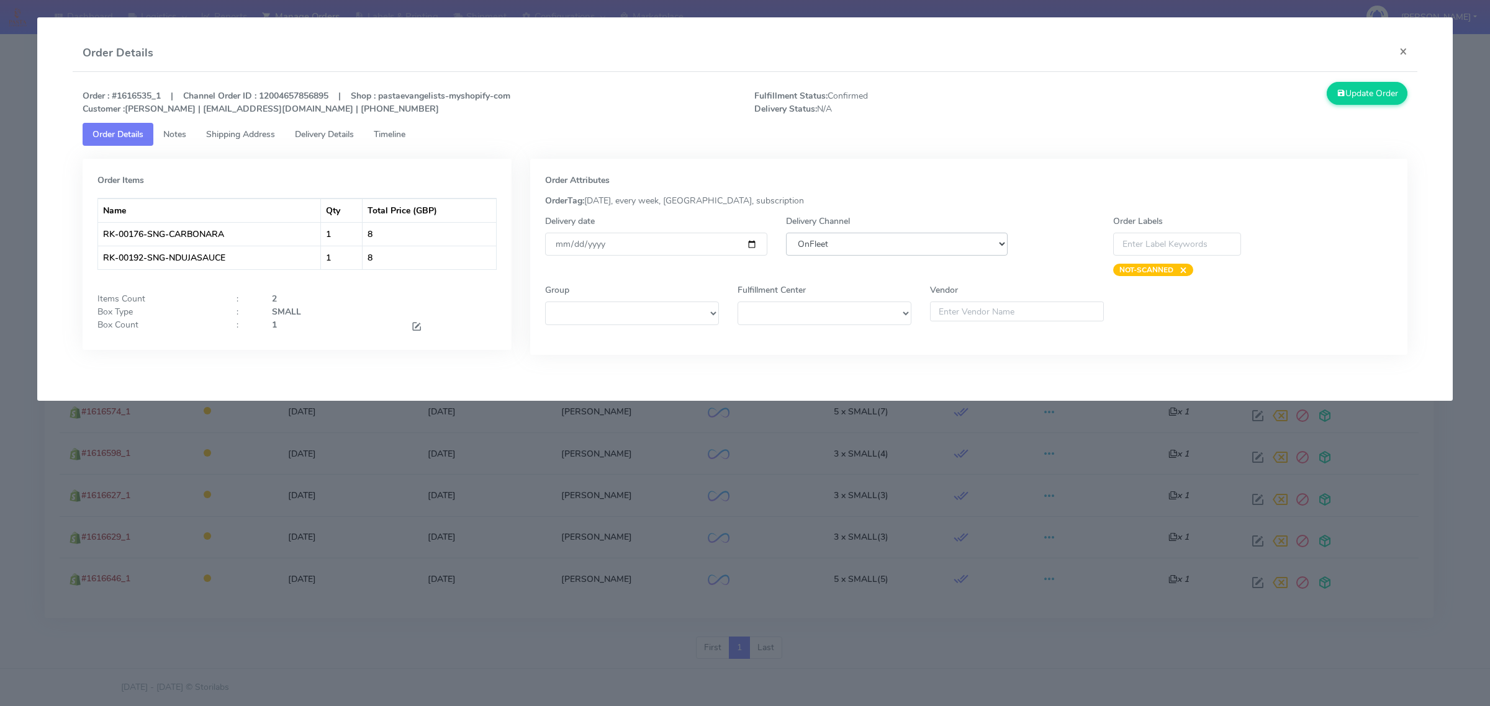
drag, startPoint x: 908, startPoint y: 248, endPoint x: 907, endPoint y: 254, distance: 6.2
click at [908, 248] on select "DHL OnFleet Royal Mail DPD Yodel MaxOptra Amazon Collection" at bounding box center [897, 244] width 222 height 23
select select "5"
click at [786, 233] on select "DHL OnFleet Royal Mail DPD Yodel MaxOptra Amazon Collection" at bounding box center [897, 244] width 222 height 23
click at [1369, 97] on button "Update Order" at bounding box center [1366, 93] width 81 height 23
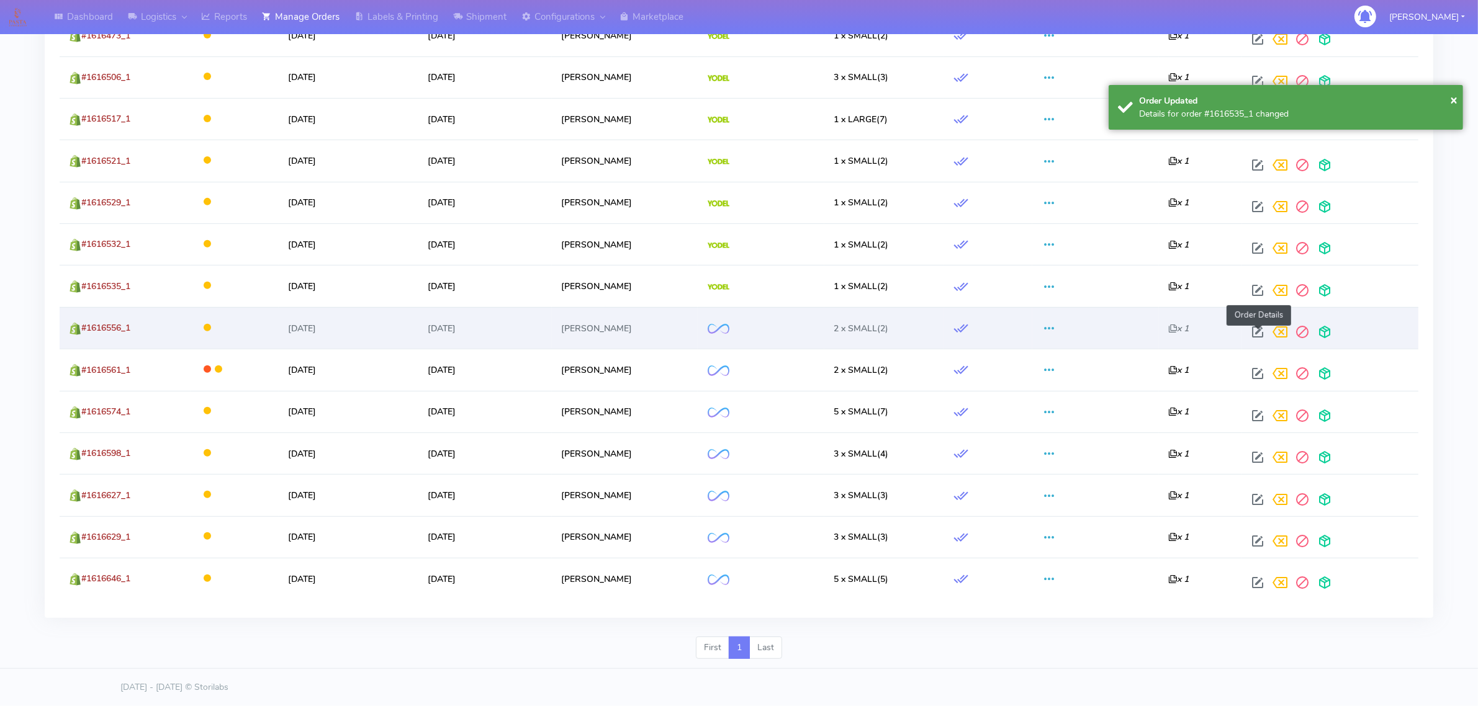
click at [1257, 335] on span at bounding box center [1257, 335] width 22 height 12
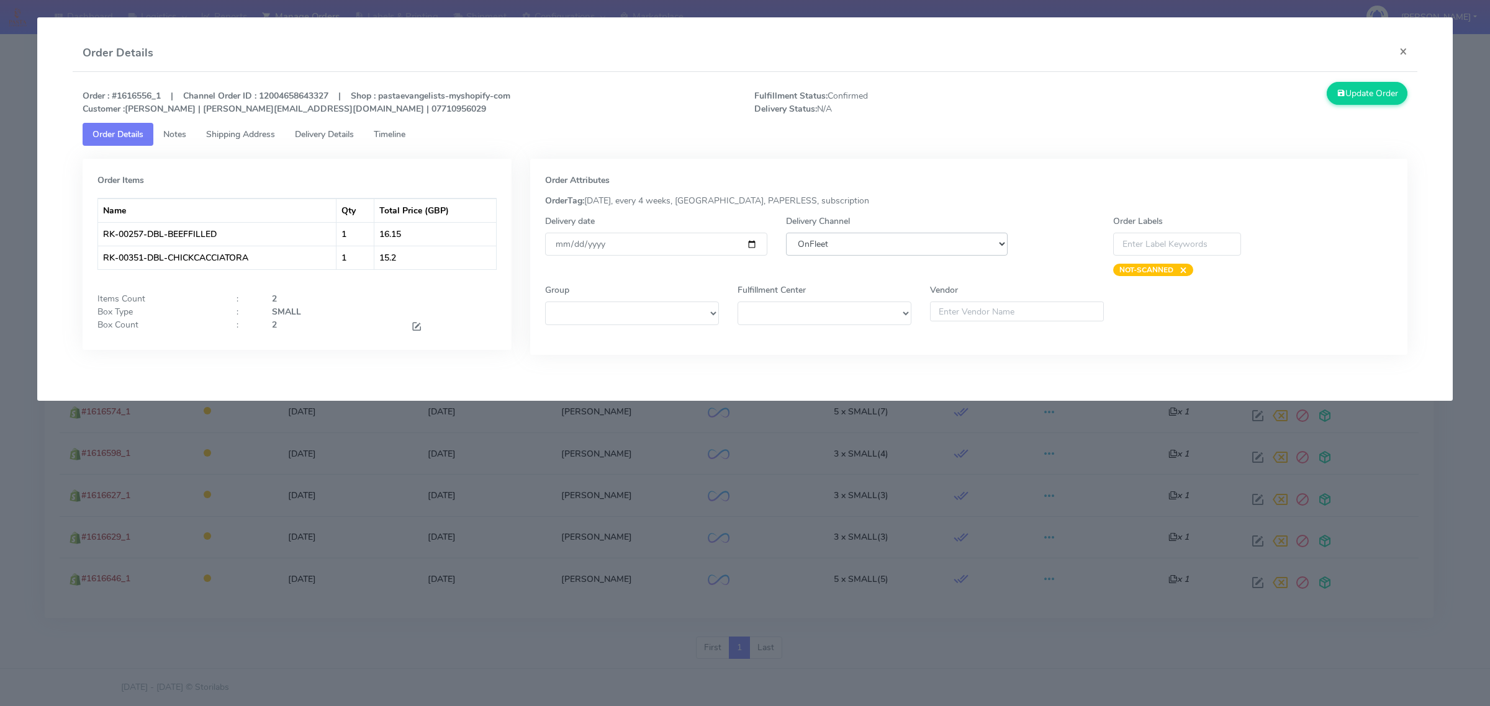
drag, startPoint x: 884, startPoint y: 248, endPoint x: 886, endPoint y: 255, distance: 7.1
click at [884, 248] on select "DHL OnFleet Royal Mail DPD Yodel MaxOptra Amazon Collection" at bounding box center [897, 244] width 222 height 23
select select "5"
click at [786, 233] on select "DHL OnFleet Royal Mail DPD Yodel MaxOptra Amazon Collection" at bounding box center [897, 244] width 222 height 23
click at [1344, 86] on button "Update Order" at bounding box center [1366, 93] width 81 height 23
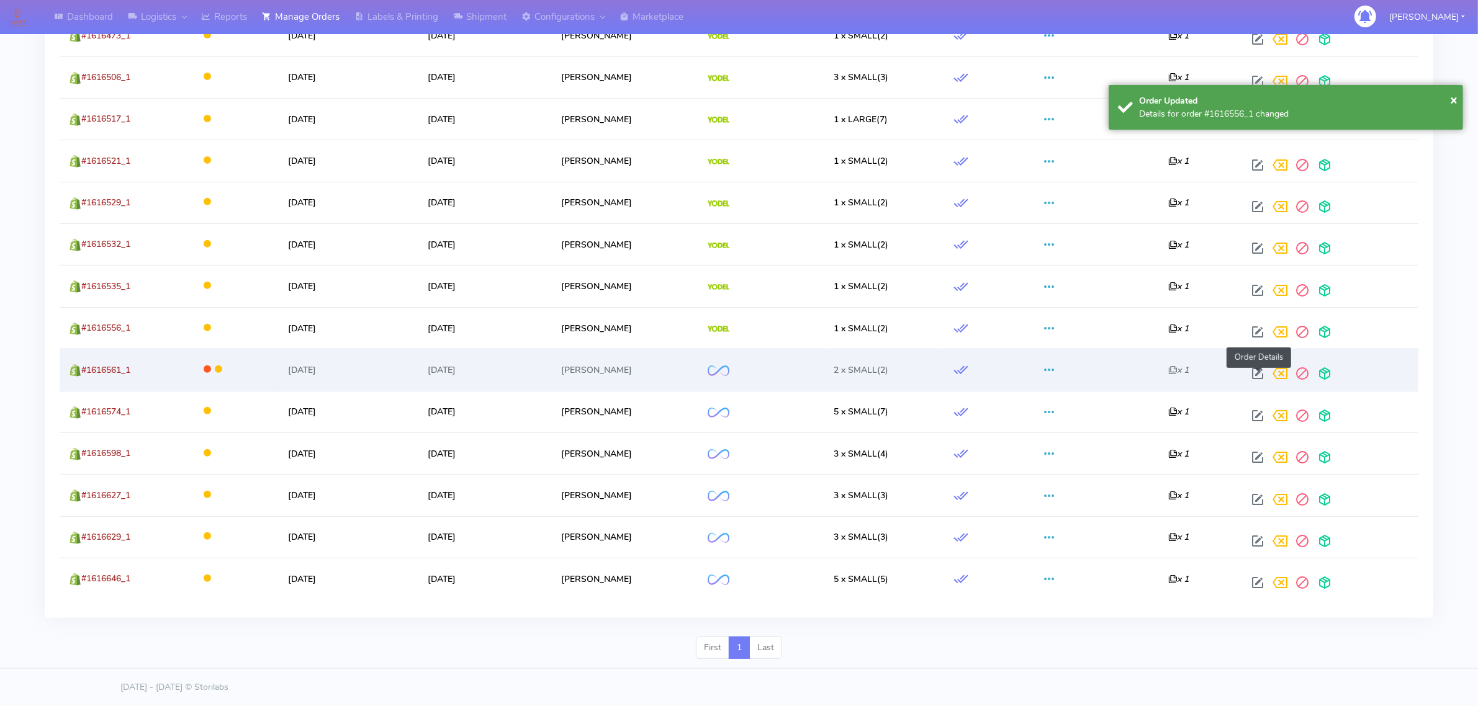
click at [1251, 371] on span at bounding box center [1257, 377] width 22 height 12
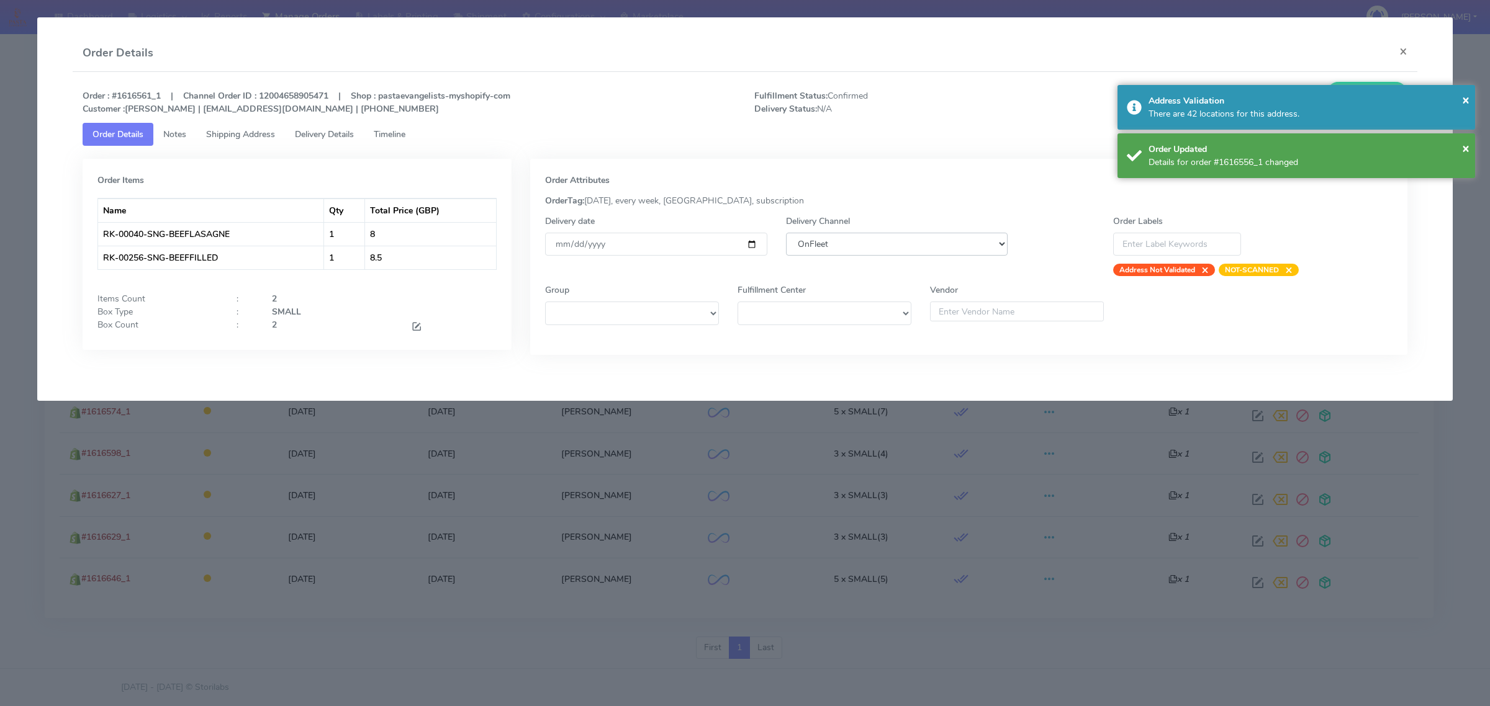
click at [951, 252] on select "DHL OnFleet Royal Mail DPD Yodel MaxOptra Amazon Collection" at bounding box center [897, 244] width 222 height 23
select select "5"
click at [786, 233] on select "DHL OnFleet Royal Mail DPD Yodel MaxOptra Amazon Collection" at bounding box center [897, 244] width 222 height 23
click at [1468, 97] on span "×" at bounding box center [1465, 99] width 7 height 17
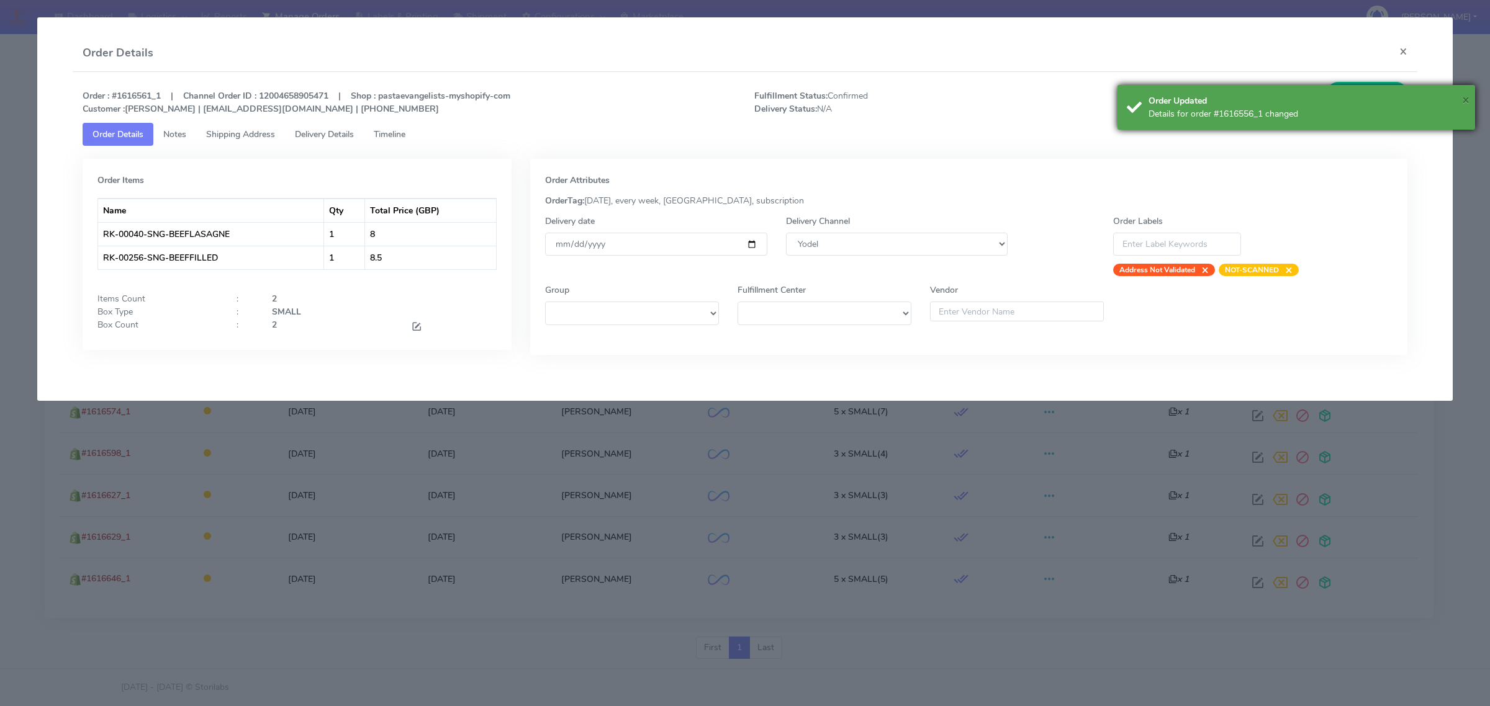
click at [1464, 96] on span "×" at bounding box center [1465, 99] width 7 height 17
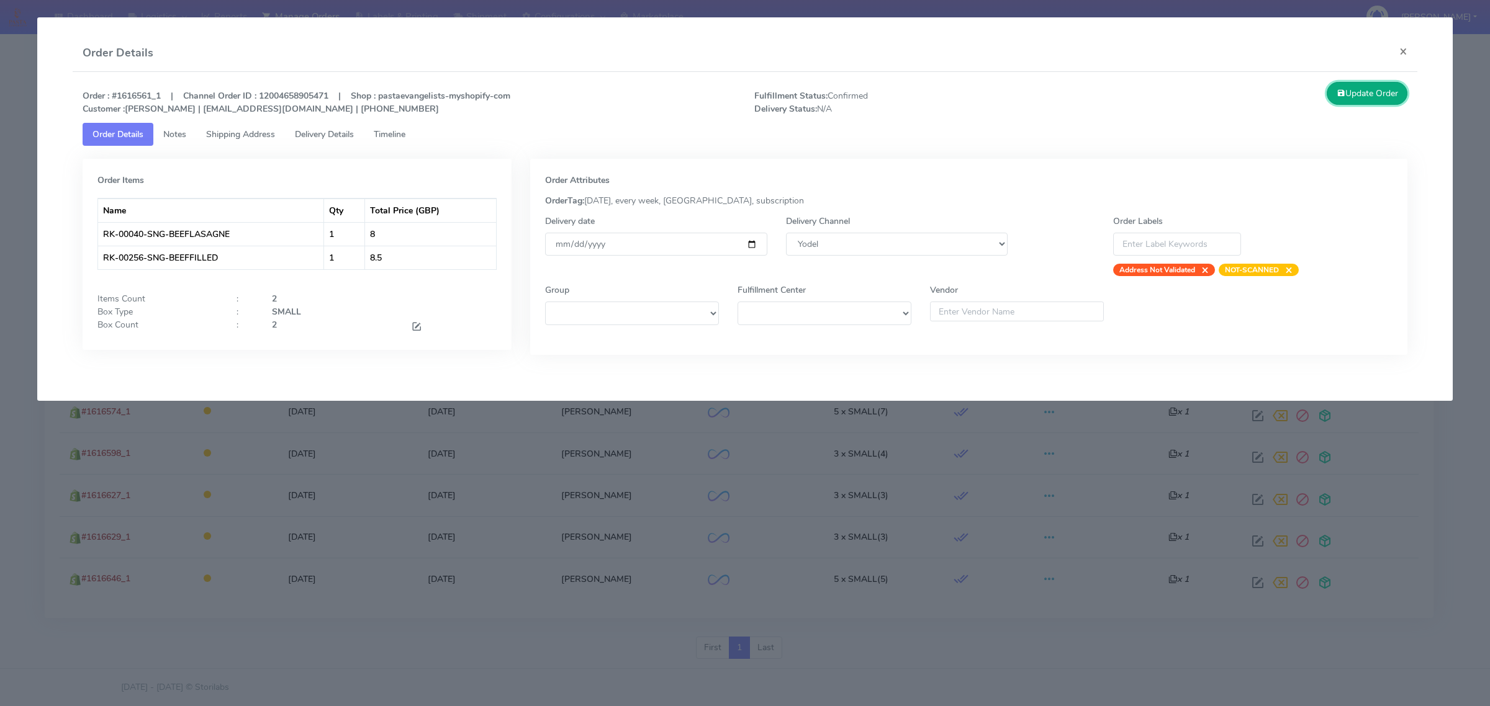
click at [1351, 92] on button "Update Order" at bounding box center [1366, 93] width 81 height 23
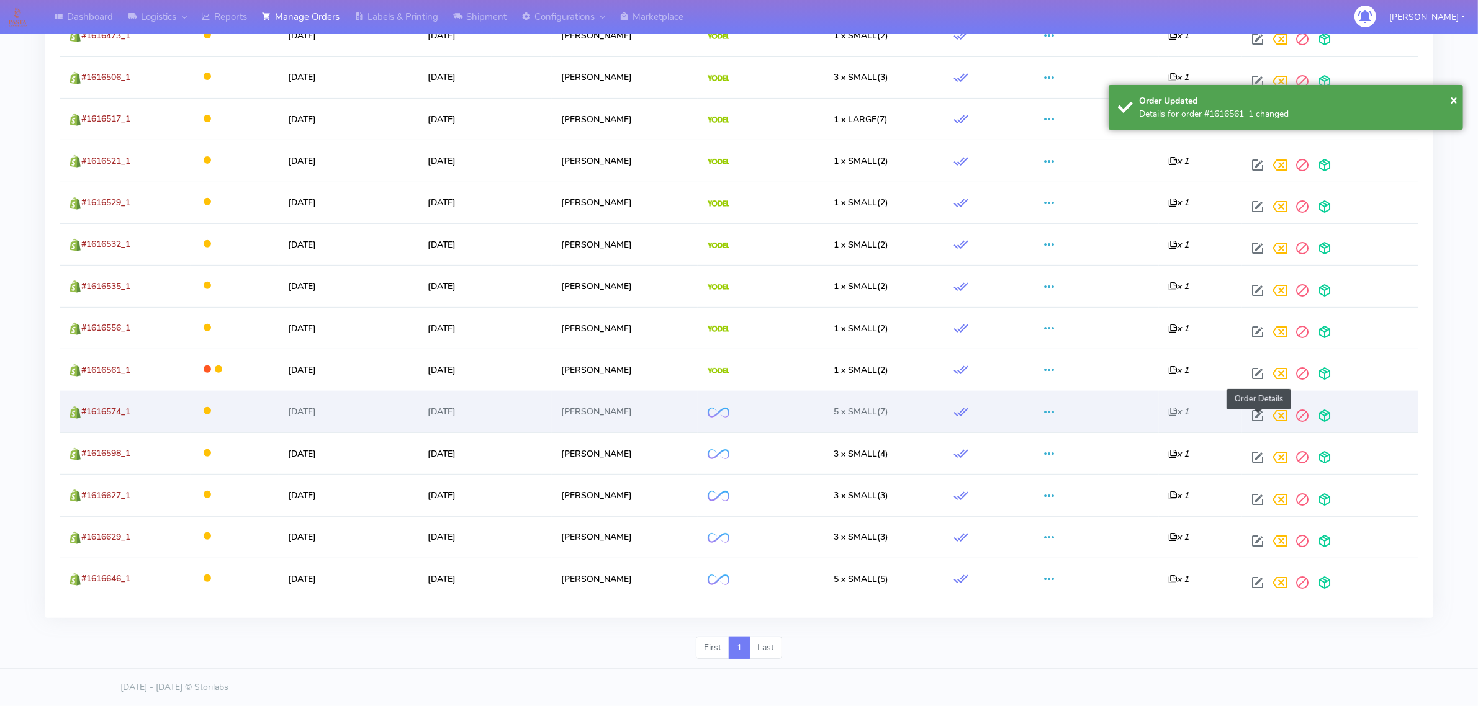
click at [1262, 414] on span at bounding box center [1257, 419] width 22 height 12
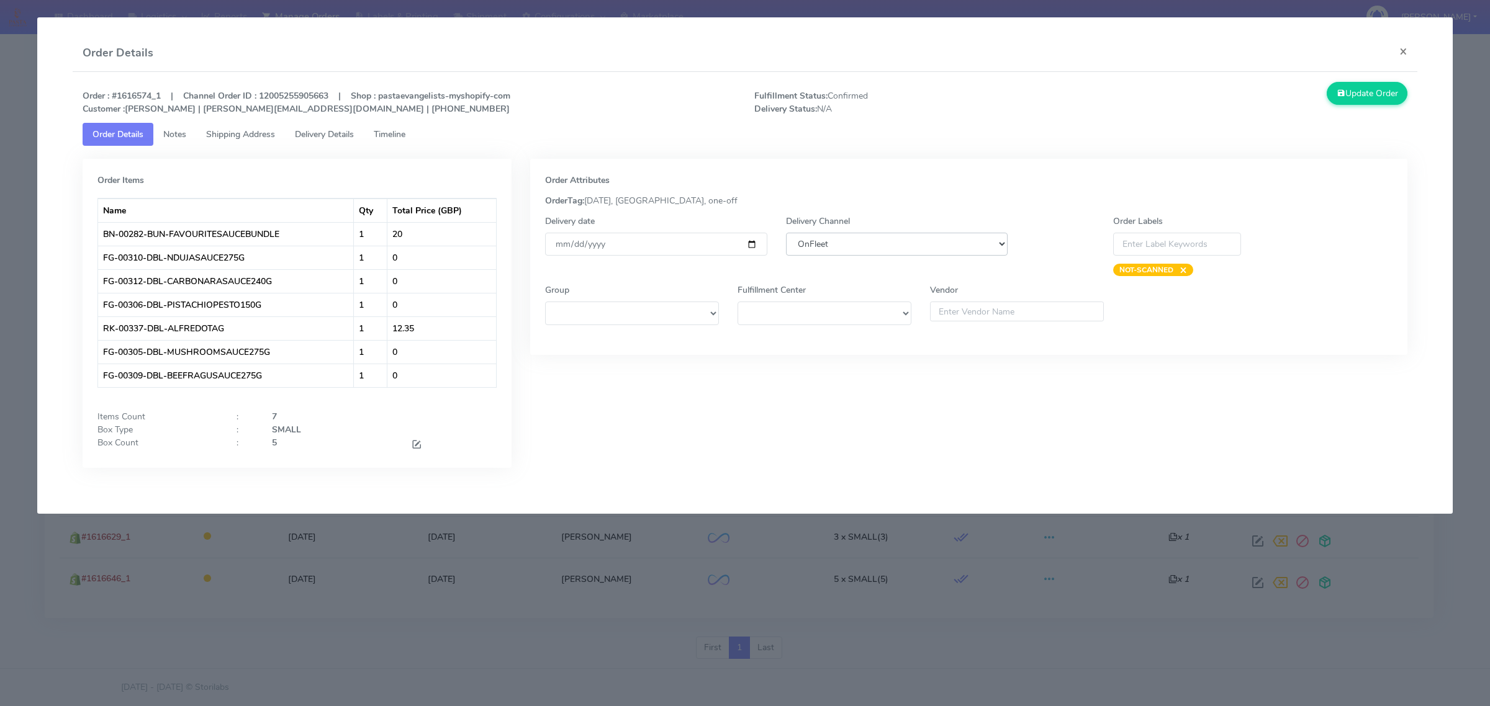
click at [857, 251] on select "DHL OnFleet Royal Mail DPD Yodel MaxOptra Amazon Collection" at bounding box center [897, 244] width 222 height 23
select select "5"
click at [786, 233] on select "DHL OnFleet Royal Mail DPD Yodel MaxOptra Amazon Collection" at bounding box center [897, 244] width 222 height 23
click at [1372, 86] on button "Update Order" at bounding box center [1366, 93] width 81 height 23
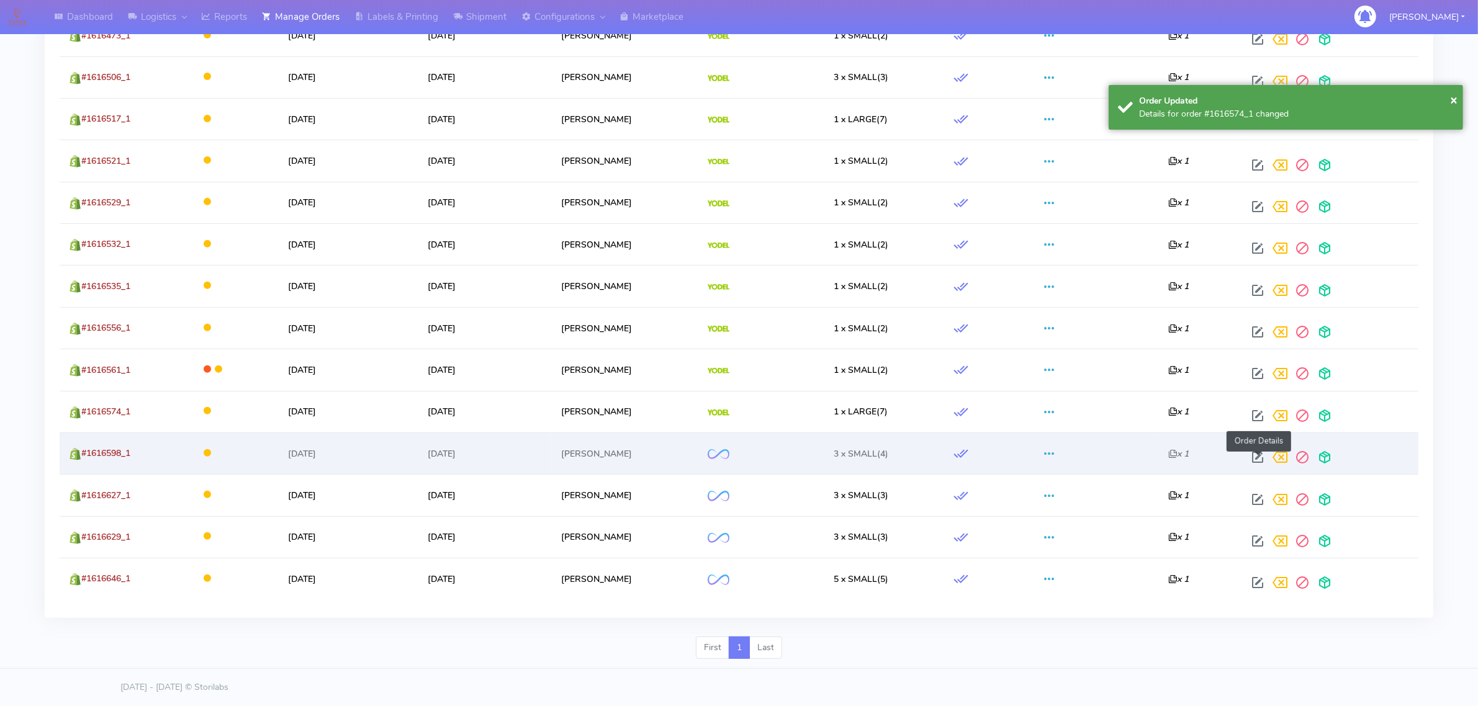
click at [1254, 454] on span at bounding box center [1257, 460] width 22 height 12
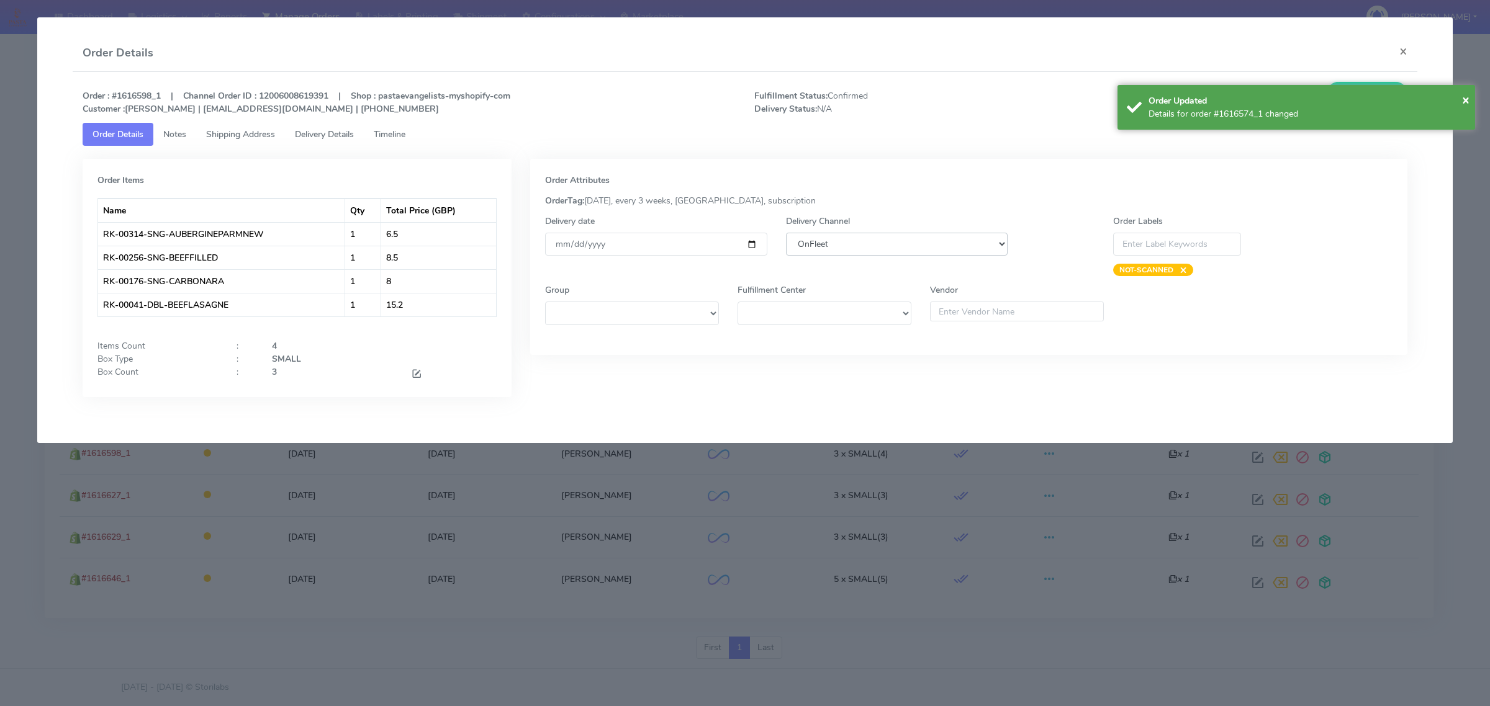
click at [894, 253] on select "DHL OnFleet Royal Mail DPD Yodel MaxOptra Amazon Collection" at bounding box center [897, 244] width 222 height 23
select select "5"
click at [786, 233] on select "DHL OnFleet Royal Mail DPD Yodel MaxOptra Amazon Collection" at bounding box center [897, 244] width 222 height 23
click at [1465, 98] on span "×" at bounding box center [1465, 99] width 7 height 17
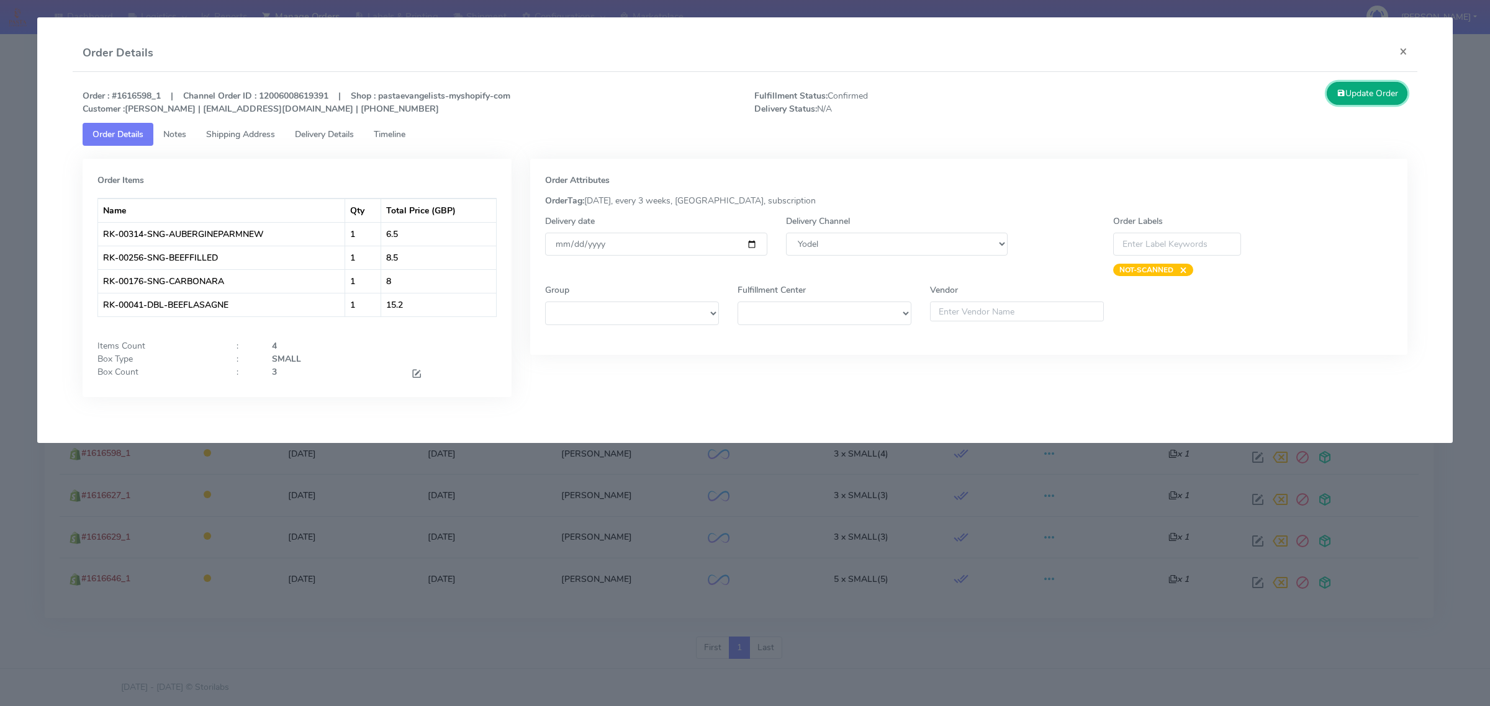
click at [1357, 92] on button "Update Order" at bounding box center [1366, 93] width 81 height 23
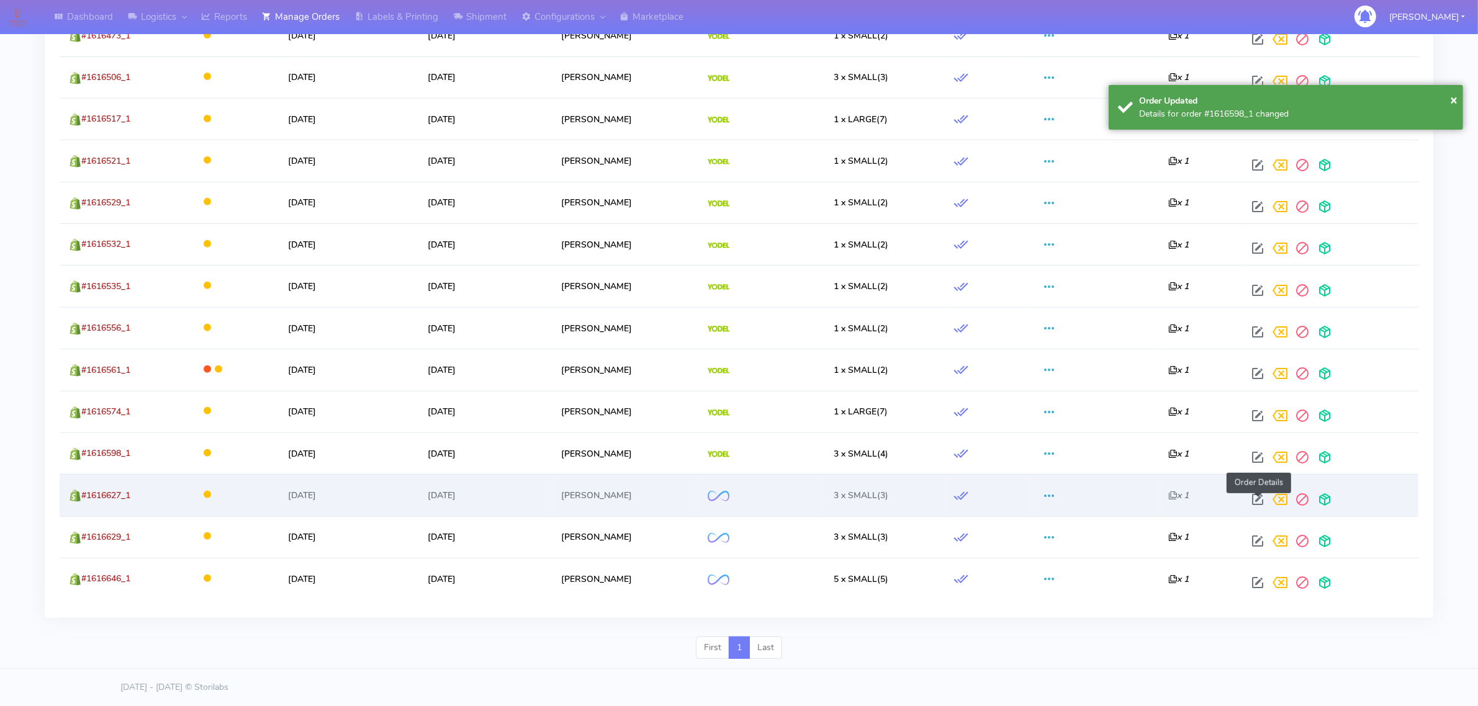
click at [1253, 497] on span at bounding box center [1257, 503] width 22 height 12
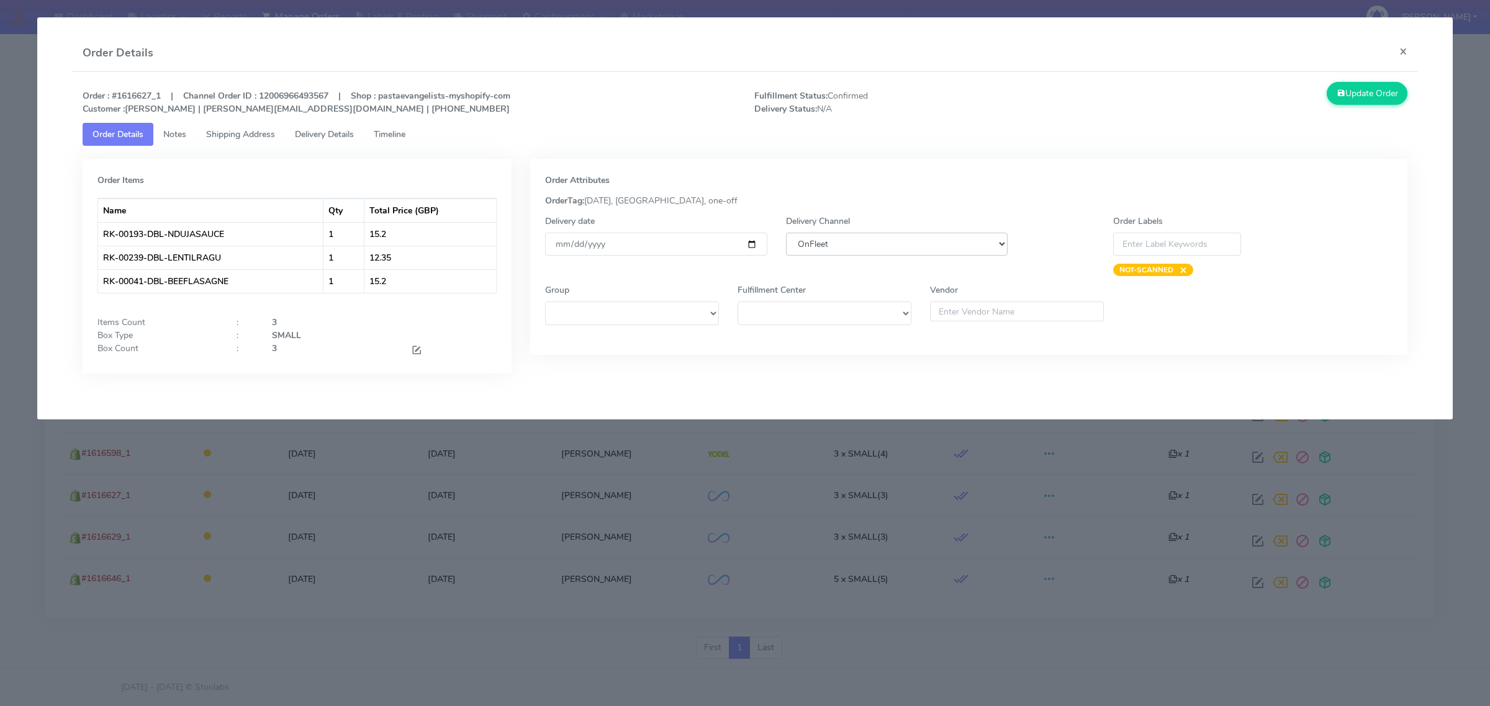
click at [987, 243] on select "DHL OnFleet Royal Mail DPD Yodel MaxOptra Amazon Collection" at bounding box center [897, 244] width 222 height 23
select select "5"
click at [786, 233] on select "DHL OnFleet Royal Mail DPD Yodel MaxOptra Amazon Collection" at bounding box center [897, 244] width 222 height 23
click at [1347, 88] on button "Update Order" at bounding box center [1366, 93] width 81 height 23
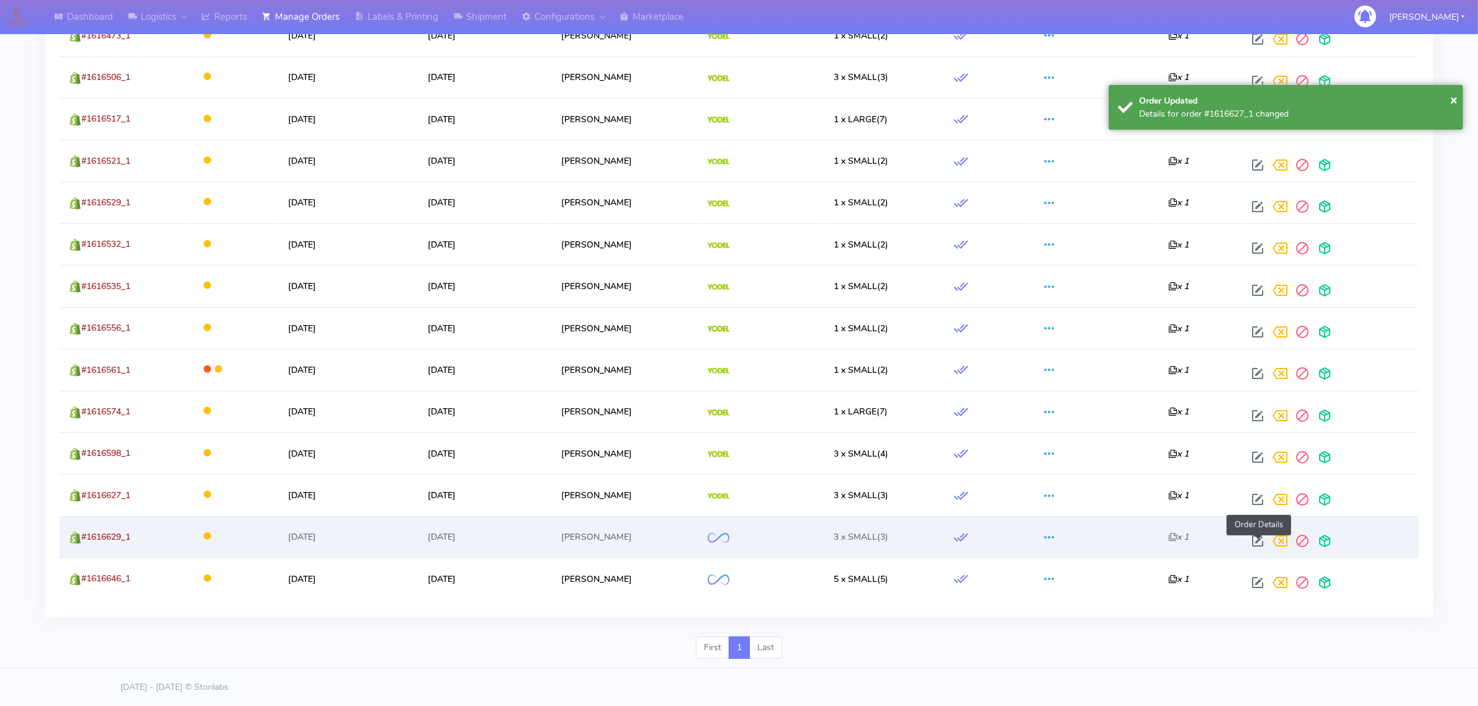
click at [1261, 541] on span at bounding box center [1257, 544] width 22 height 12
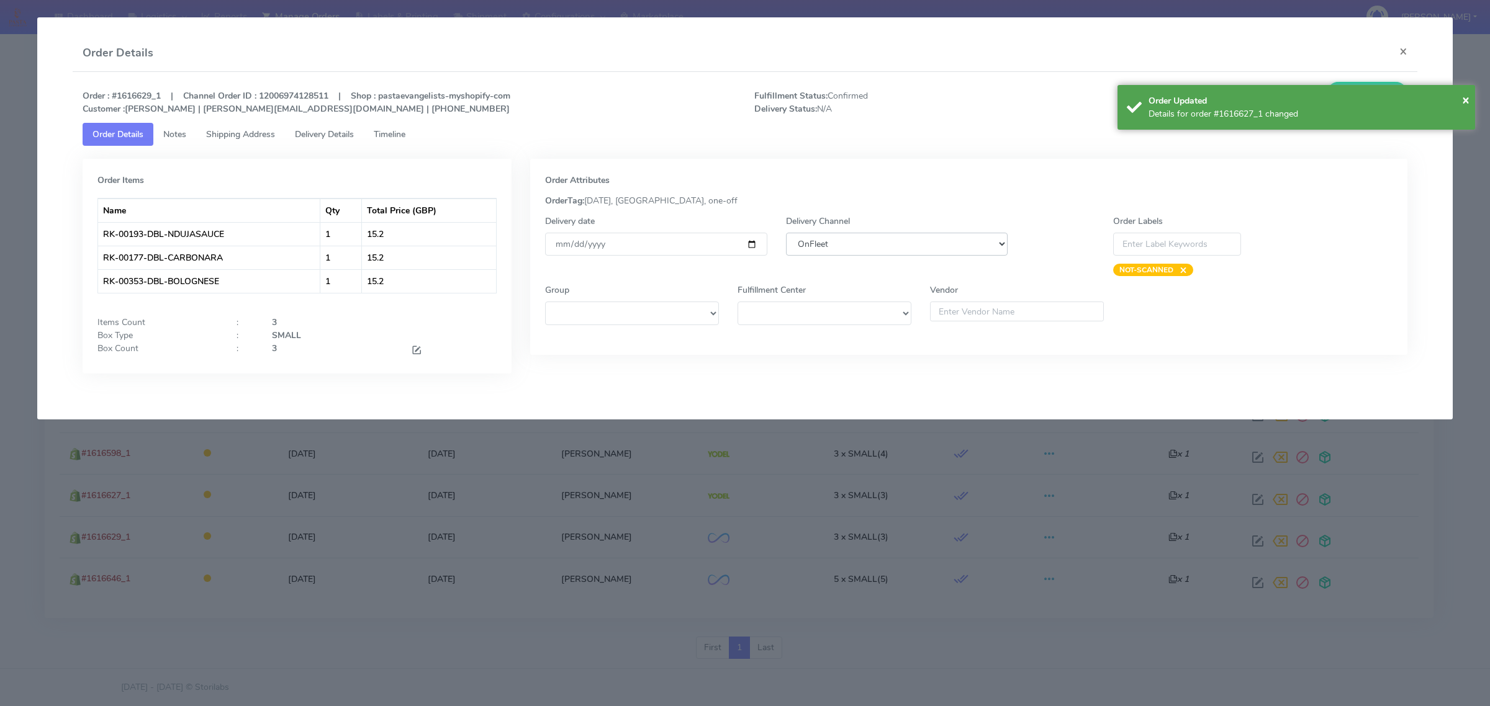
click at [962, 254] on select "DHL OnFleet Royal Mail DPD Yodel MaxOptra Amazon Collection" at bounding box center [897, 244] width 222 height 23
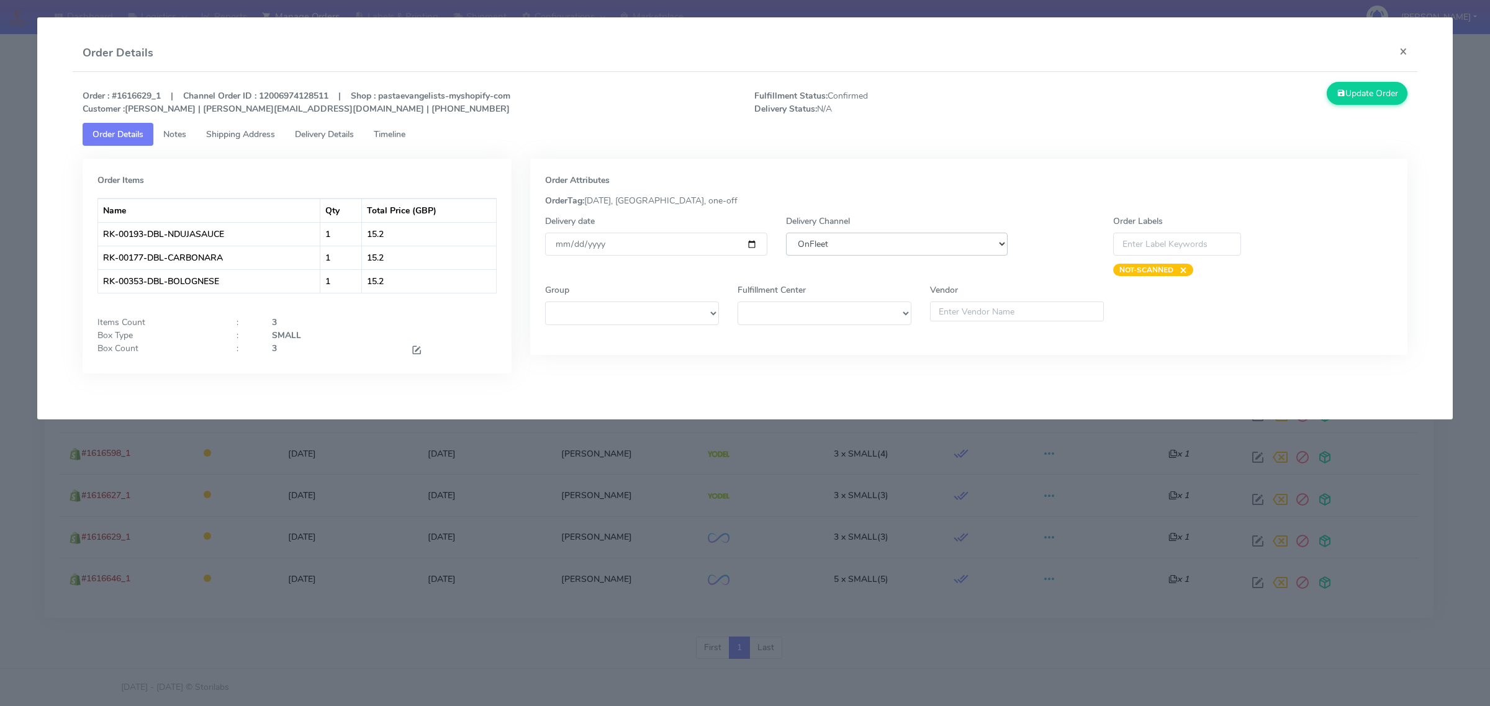
select select "5"
click at [786, 233] on select "DHL OnFleet Royal Mail DPD Yodel MaxOptra Amazon Collection" at bounding box center [897, 244] width 222 height 23
click at [1366, 92] on button "Update Order" at bounding box center [1366, 93] width 81 height 23
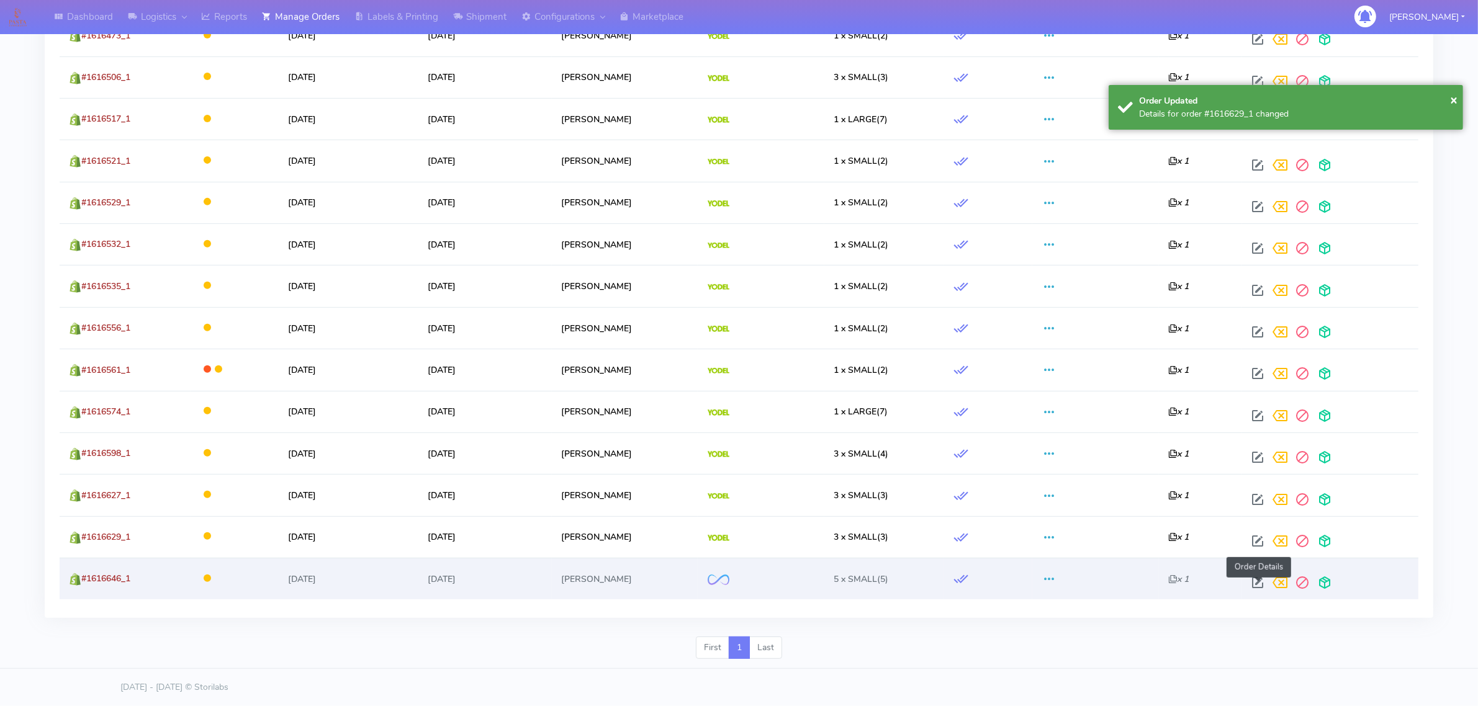
click at [1258, 582] on span at bounding box center [1257, 586] width 22 height 12
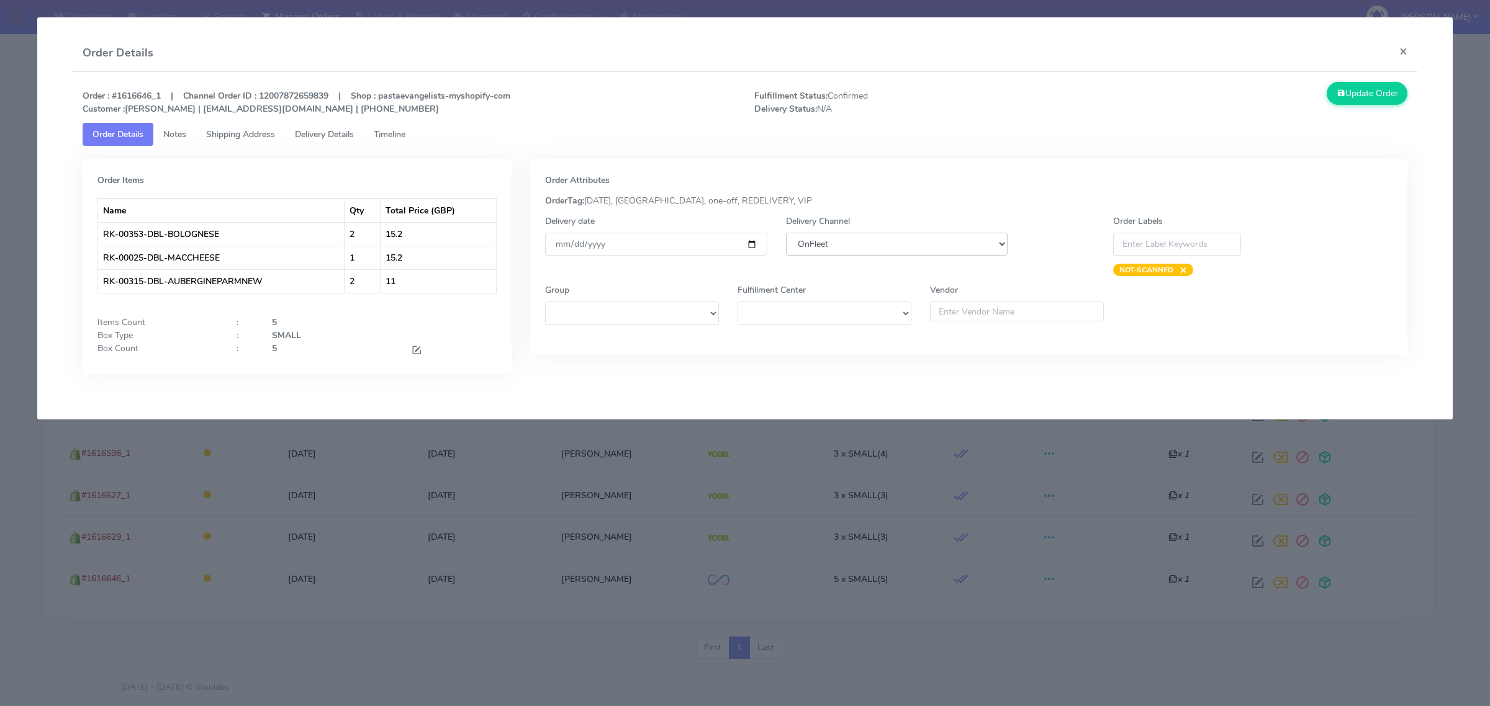
click at [975, 250] on select "DHL OnFleet Royal Mail DPD Yodel MaxOptra Amazon Collection" at bounding box center [897, 244] width 222 height 23
select select "5"
click at [786, 233] on select "DHL OnFleet Royal Mail DPD Yodel MaxOptra Amazon Collection" at bounding box center [897, 244] width 222 height 23
click at [1366, 99] on button "Update Order" at bounding box center [1366, 93] width 81 height 23
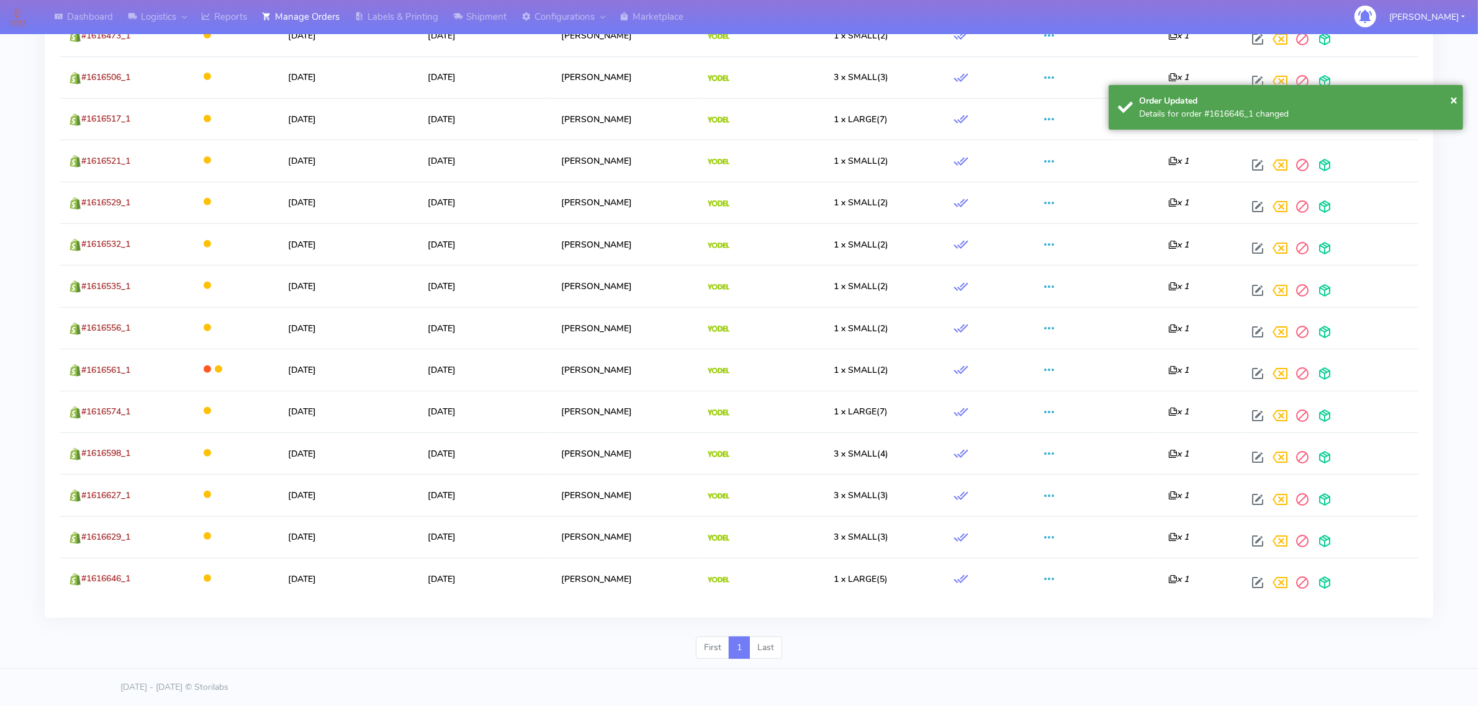
click at [755, 649] on li "Last" at bounding box center [766, 648] width 32 height 22
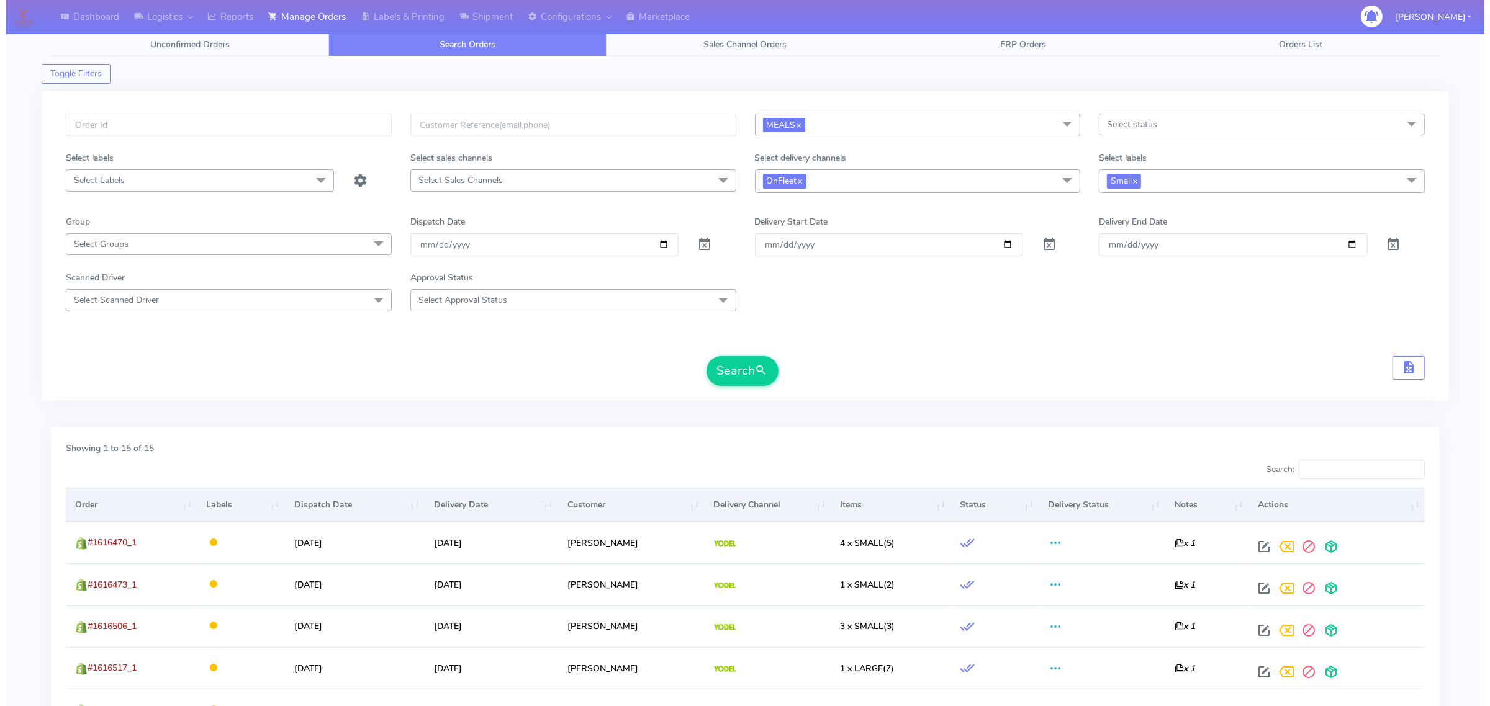
scroll to position [0, 0]
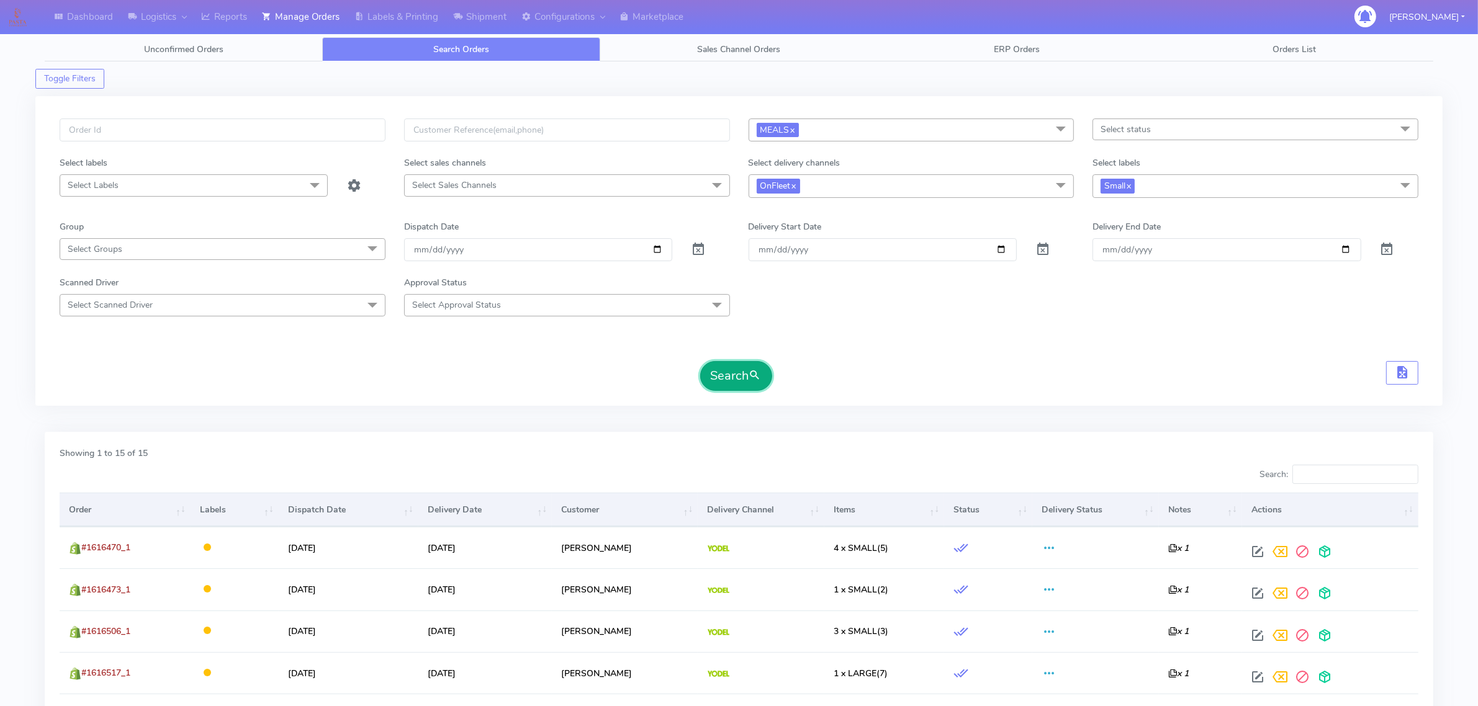
click at [729, 382] on button "Search" at bounding box center [736, 376] width 72 height 30
